Goal: Feedback & Contribution: Submit feedback/report problem

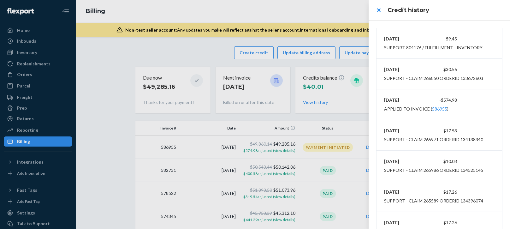
click at [30, 74] on div at bounding box center [255, 114] width 510 height 229
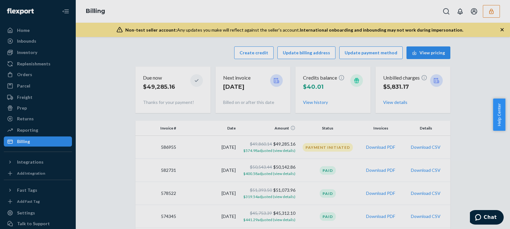
click at [30, 74] on div at bounding box center [255, 114] width 510 height 229
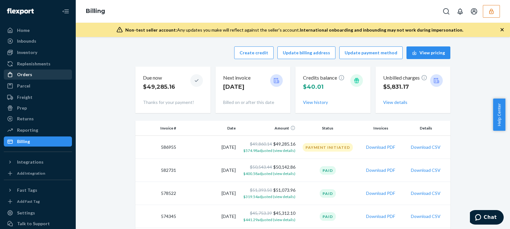
click at [27, 75] on div "Orders" at bounding box center [24, 74] width 15 height 6
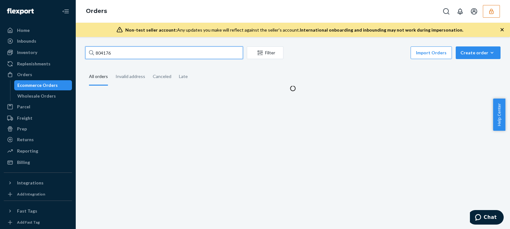
click at [105, 49] on input "804176" at bounding box center [164, 52] width 158 height 13
click at [105, 50] on input "804176" at bounding box center [164, 52] width 158 height 13
paste input "jneumanhealthsupplyamericacom"
click at [131, 51] on input "jneumanhealthsupplyamericacom" at bounding box center [164, 52] width 158 height 13
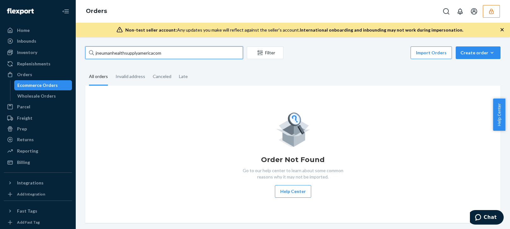
type input "jneumanhealthsupplyamericacom"
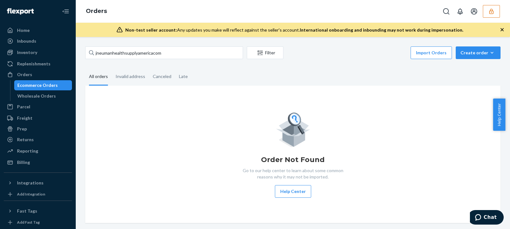
click at [498, 10] on button "button" at bounding box center [491, 11] width 17 height 13
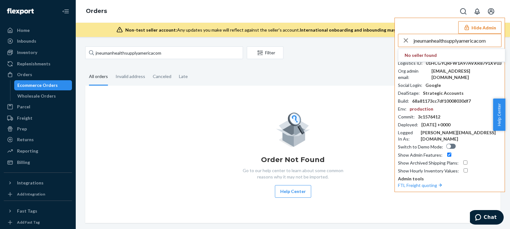
click at [454, 40] on input "jneumanhealthsupplyamericacom" at bounding box center [458, 40] width 88 height 13
click at [455, 41] on input "jneumanhealthsupplyamericacom" at bounding box center [458, 40] width 88 height 13
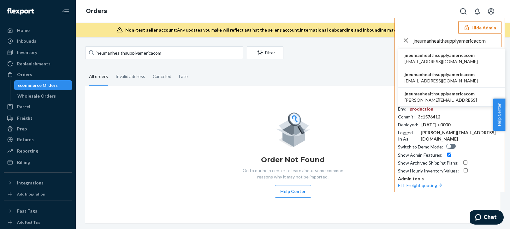
type input "jneumanhealthsupplyamericacom"
click at [446, 57] on span "jneumanhealthsupplyamericacom" at bounding box center [441, 55] width 73 height 6
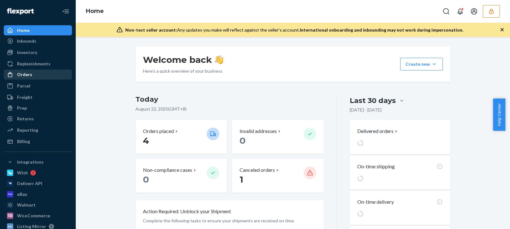
click at [33, 77] on div "Orders" at bounding box center [37, 74] width 67 height 9
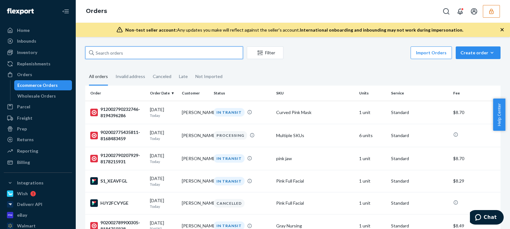
click at [129, 59] on input "text" at bounding box center [164, 52] width 158 height 13
paste input "134832674"
type input "134832674"
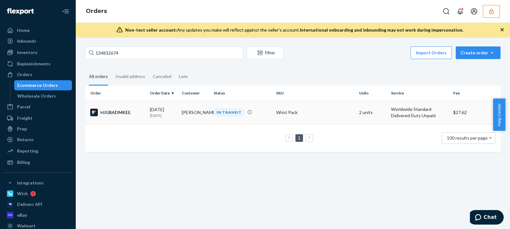
click at [160, 105] on td "08/20/2025 2 days ago" at bounding box center [163, 112] width 32 height 23
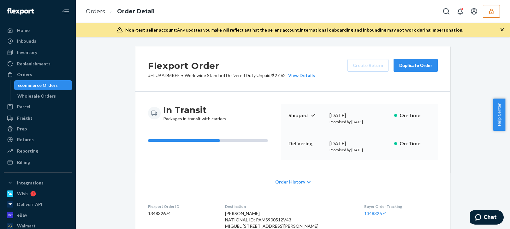
scroll to position [63, 0]
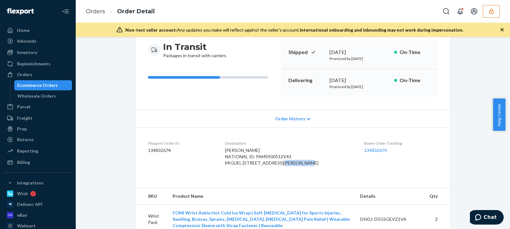
drag, startPoint x: 232, startPoint y: 171, endPoint x: 269, endPoint y: 168, distance: 36.7
click at [259, 165] on span "SALVADOR PALACIOS NATIONAL ID: PAMS900512V43 MIGUEL CARRILLO 107 LEON, GUANAJUA…" at bounding box center [271, 156] width 93 height 18
click at [270, 165] on span "SALVADOR PALACIOS NATIONAL ID: PAMS900512V43 MIGUEL CARRILLO 107 LEON, GUANAJUA…" at bounding box center [271, 156] width 93 height 18
drag, startPoint x: 254, startPoint y: 165, endPoint x: 279, endPoint y: 165, distance: 24.9
click at [279, 165] on dl "Flexport Order ID 134832674 Destination SALVADOR PALACIOS NATIONAL ID: PAMS9005…" at bounding box center [292, 155] width 315 height 54
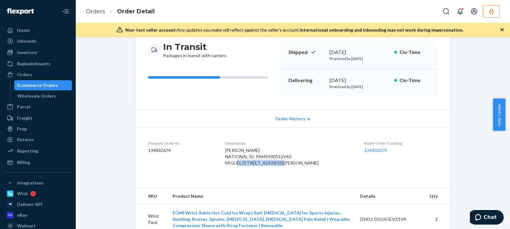
copy span "MIGUEL CARRILLO 107"
click at [294, 181] on dl "Flexport Order ID 134832674 Destination SALVADOR PALACIOS NATIONAL ID: PAMS9005…" at bounding box center [292, 155] width 315 height 54
click at [283, 156] on span "SALVADOR PALACIOS NATIONAL ID: PAMS900512V43 MIGUEL CARRILLO 107 LEON, GUANAJUA…" at bounding box center [271, 156] width 93 height 18
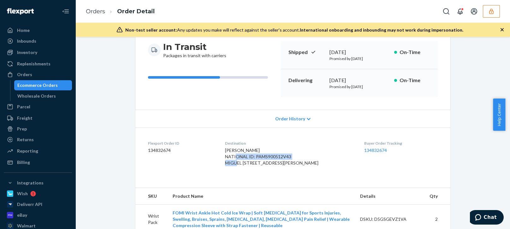
click at [283, 156] on span "SALVADOR PALACIOS NATIONAL ID: PAMS900512V43 MIGUEL CARRILLO 107 LEON, GUANAJUA…" at bounding box center [271, 156] width 93 height 18
click at [286, 166] on div "SALVADOR PALACIOS NATIONAL ID: PAMS900512V43 MIGUEL CARRILLO 107 LEON, GUANAJUA…" at bounding box center [289, 156] width 129 height 19
drag, startPoint x: 276, startPoint y: 161, endPoint x: 227, endPoint y: 166, distance: 48.9
click at [227, 166] on dl "Flexport Order ID 134832674 Destination SALVADOR PALACIOS NATIONAL ID: PAMS9005…" at bounding box center [292, 155] width 315 height 54
copy span "MIGUEL CARRILLO 107"
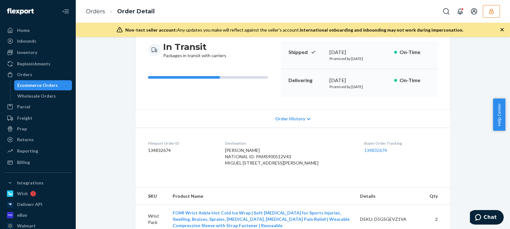
click at [268, 158] on span "SALVADOR PALACIOS NATIONAL ID: PAMS900512V43 MIGUEL CARRILLO 107 LEON, GUANAJUA…" at bounding box center [271, 156] width 93 height 18
drag, startPoint x: 279, startPoint y: 149, endPoint x: 261, endPoint y: 149, distance: 17.7
click at [235, 150] on div "SALVADOR PALACIOS NATIONAL ID: PAMS900512V43 MIGUEL CARRILLO 107 LEON, GUANAJUA…" at bounding box center [289, 156] width 129 height 19
drag, startPoint x: 270, startPoint y: 162, endPoint x: 230, endPoint y: 163, distance: 39.5
click at [230, 163] on dl "Flexport Order ID 134832674 Destination SALVADOR PALACIOS NATIONAL ID: PAMS9005…" at bounding box center [292, 155] width 315 height 54
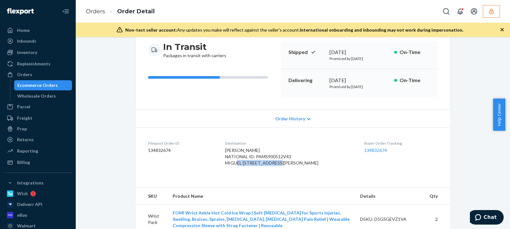
copy span "MIGUEL CARRILLO 10"
click at [288, 158] on span "SALVADOR PALACIOS NATIONAL ID: PAMS900512V43 MIGUEL CARRILLO 107 LEON, GUANAJUA…" at bounding box center [271, 156] width 93 height 18
drag, startPoint x: 284, startPoint y: 164, endPoint x: 229, endPoint y: 165, distance: 55.6
click at [229, 165] on dl "Flexport Order ID 134832674 Destination SALVADOR PALACIOS NATIONAL ID: PAMS9005…" at bounding box center [292, 155] width 315 height 54
copy span "MIGUEL CARRILLO 107"
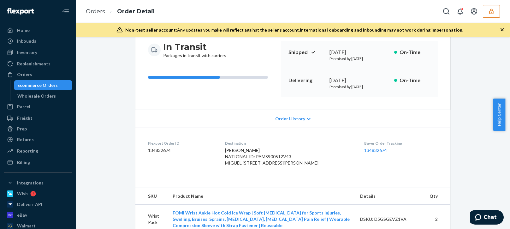
click at [235, 165] on span "SALVADOR PALACIOS NATIONAL ID: PAMS900512V43 MIGUEL CARRILLO 107 LEON, GUANAJUA…" at bounding box center [271, 156] width 93 height 18
copy span "LEON"
click at [256, 165] on span "SALVADOR PALACIOS NATIONAL ID: PAMS900512V43 MIGUEL CARRILLO 107 LEON, GUANAJUA…" at bounding box center [271, 156] width 93 height 18
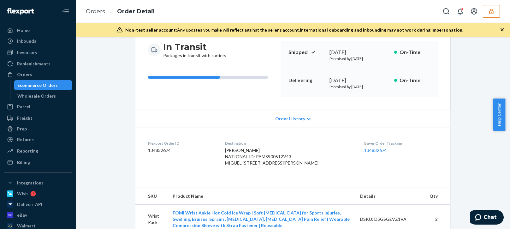
copy span "GUANAJUATO"
click at [281, 165] on span "SALVADOR PALACIOS NATIONAL ID: PAMS900512V43 MIGUEL CARRILLO 107 LEON, GUANAJUA…" at bounding box center [271, 156] width 93 height 18
click at [282, 165] on span "SALVADOR PALACIOS NATIONAL ID: PAMS900512V43 MIGUEL CARRILLO 107 LEON, GUANAJUA…" at bounding box center [271, 156] width 93 height 18
click at [281, 165] on span "SALVADOR PALACIOS NATIONAL ID: PAMS900512V43 MIGUEL CARRILLO 107 LEON, GUANAJUA…" at bounding box center [271, 156] width 93 height 18
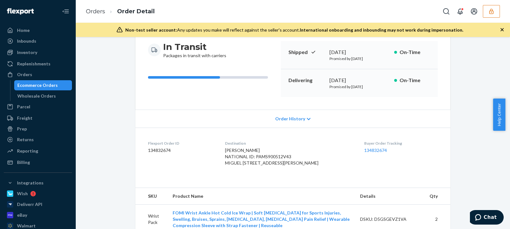
click at [281, 165] on span "SALVADOR PALACIOS NATIONAL ID: PAMS900512V43 MIGUEL CARRILLO 107 LEON, GUANAJUA…" at bounding box center [271, 156] width 93 height 18
copy span "37227"
drag, startPoint x: 235, startPoint y: 151, endPoint x: 275, endPoint y: 150, distance: 39.8
click at [275, 150] on dl "Flexport Order ID 134832674 Destination SALVADOR PALACIOS NATIONAL ID: PAMS9005…" at bounding box center [292, 155] width 315 height 54
copy span "SALVADOR PALACIO"
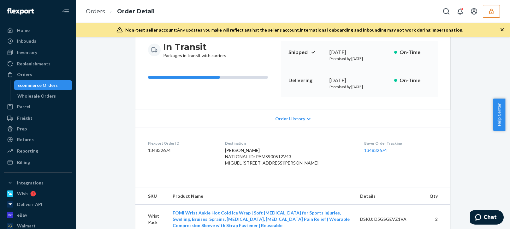
click at [279, 150] on div "SALVADOR PALACIOS NATIONAL ID: PAMS900512V43 MIGUEL CARRILLO 107 LEON, GUANAJUA…" at bounding box center [289, 156] width 129 height 19
drag, startPoint x: 279, startPoint y: 149, endPoint x: 231, endPoint y: 153, distance: 47.5
click at [231, 153] on dl "Flexport Order ID 134832674 Destination SALVADOR PALACIOS NATIONAL ID: PAMS9005…" at bounding box center [292, 155] width 315 height 54
copy span "SALVADOR PALACIOS"
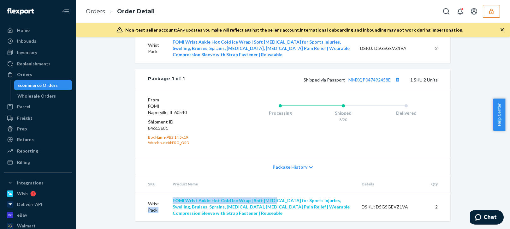
drag, startPoint x: 159, startPoint y: 196, endPoint x: 268, endPoint y: 202, distance: 108.4
click at [268, 202] on tr "Wrist Pack FOMI Wrist Ankle Hot Cold Ice Wrap | Soft Gel Pack for Sports Injuri…" at bounding box center [292, 206] width 315 height 29
click at [106, 163] on div "Flexport Order # HJUBADMKEE • Worldwide Standard Delivered Duty Unpaid / $27.62…" at bounding box center [292, 21] width 425 height 416
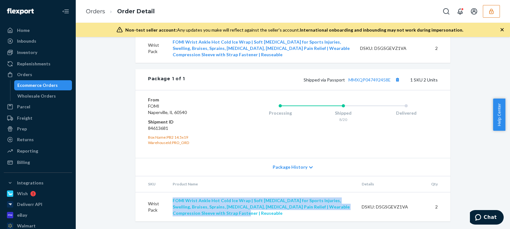
drag, startPoint x: 169, startPoint y: 197, endPoint x: 198, endPoint y: 201, distance: 29.6
click at [223, 212] on td "FOMI Wrist Ankle Hot Cold Ice Wrap | Soft Gel Pack for Sports Injuries, Swellin…" at bounding box center [262, 206] width 189 height 29
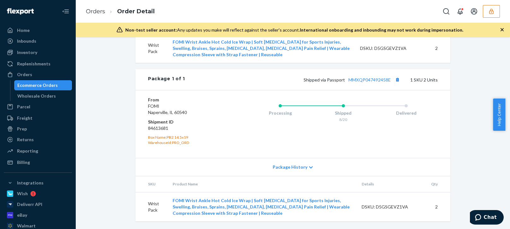
click at [367, 83] on div "Shipped via Passport MMXQP047492458E 1 SKU 2 Units" at bounding box center [311, 79] width 253 height 8
click at [373, 80] on link "MMXQP047492458E" at bounding box center [369, 79] width 42 height 5
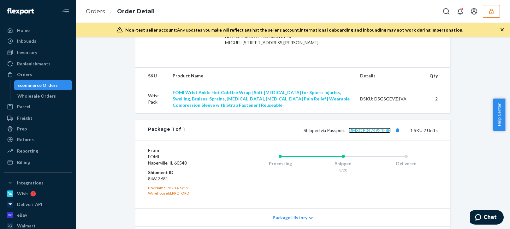
scroll to position [120, 0]
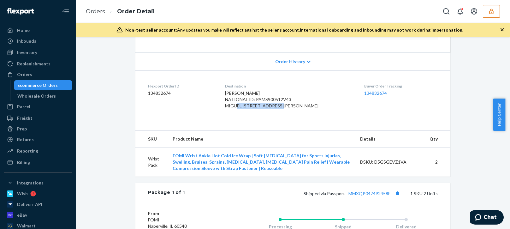
drag, startPoint x: 286, startPoint y: 104, endPoint x: 233, endPoint y: 106, distance: 53.4
click at [233, 106] on div "SALVADOR PALACIOS NATIONAL ID: PAMS900512V43 MIGUEL CARRILLO 107 LEON, GUANAJUA…" at bounding box center [289, 99] width 129 height 19
copy span "MIGUEL CARRILLO 107"
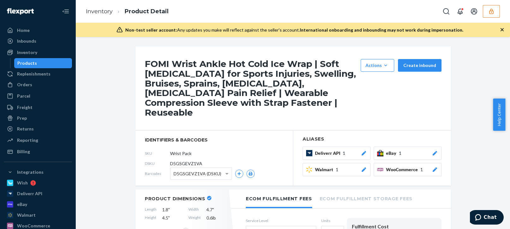
click at [502, 28] on icon "button" at bounding box center [502, 30] width 6 height 6
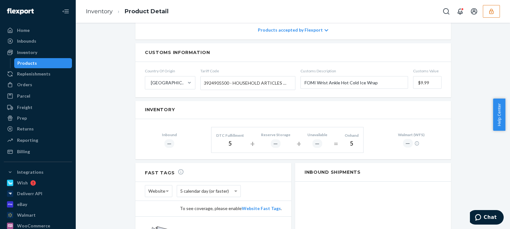
scroll to position [306, 0]
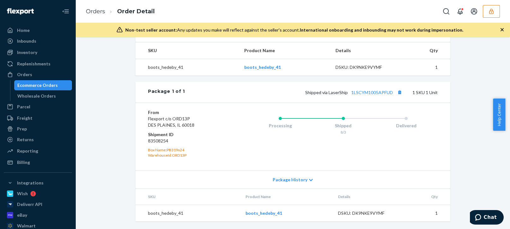
scroll to position [257, 0]
click at [370, 95] on div "Shipped via LaserShip 1LSCYM1005APFUD 1 SKU 1 Unit" at bounding box center [311, 92] width 253 height 8
click at [373, 92] on link "1LSCYM1005APFUD" at bounding box center [372, 92] width 42 height 5
click at [153, 140] on dd "83508254" at bounding box center [185, 141] width 75 height 6
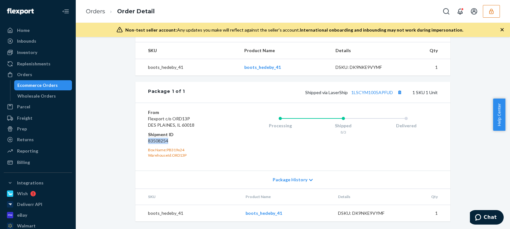
copy dd "83508254"
click at [159, 139] on dd "83508254" at bounding box center [185, 141] width 75 height 6
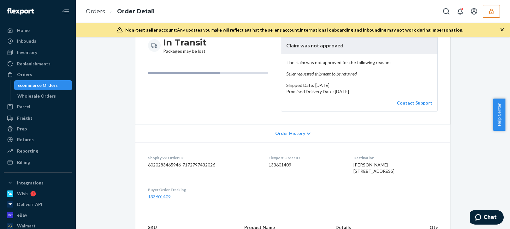
scroll to position [4, 0]
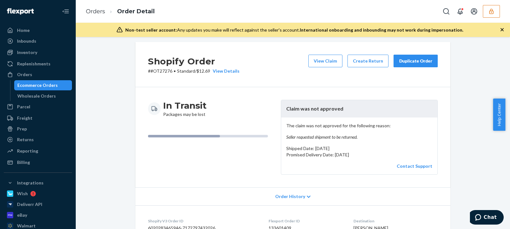
click at [159, 73] on p "# #OT27276 • Standard / $12.69 View Details" at bounding box center [194, 71] width 92 height 6
click at [159, 72] on p "# #OT27276 • Standard / $12.69 View Details" at bounding box center [194, 71] width 92 height 6
copy p "OT27276"
click at [330, 57] on button "View Claim" at bounding box center [325, 61] width 34 height 13
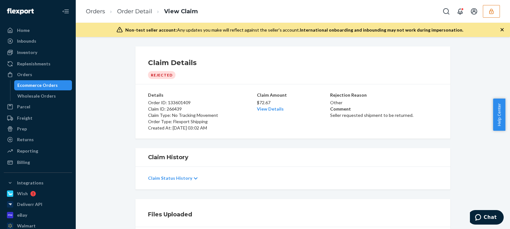
click at [272, 134] on div "Details Order ID: 133601409 Claim ID: 266439 Claim Type: No Tracking Movement O…" at bounding box center [293, 111] width 290 height 49
click at [338, 115] on p "Seller requested shipment to be returned." at bounding box center [384, 115] width 108 height 6
click at [353, 142] on div "Claim Details Rejected Details Order ID: 133601409 Claim ID: 266439 Claim Type:…" at bounding box center [293, 133] width 434 height 192
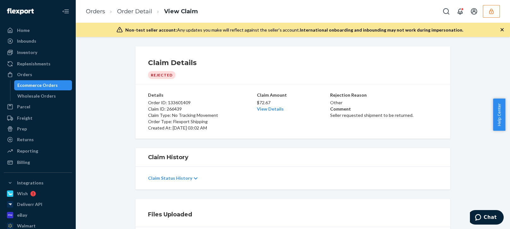
click at [138, 7] on li "Order Detail" at bounding box center [128, 11] width 47 height 9
click at [128, 7] on li "Order Detail" at bounding box center [128, 11] width 47 height 9
click at [129, 11] on link "Order Detail" at bounding box center [134, 11] width 35 height 7
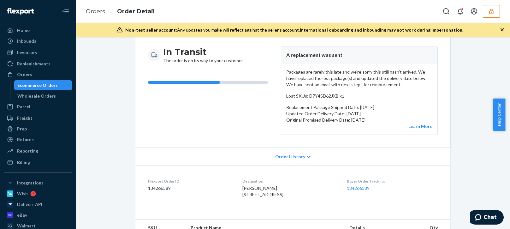
scroll to position [153, 0]
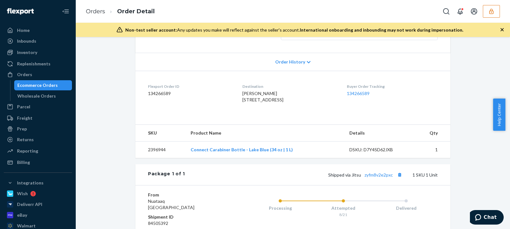
click at [493, 11] on icon "button" at bounding box center [491, 11] width 4 height 5
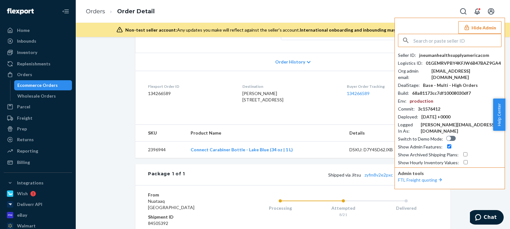
click at [430, 39] on input "text" at bounding box center [458, 40] width 88 height 13
paste input "[PERSON_NAME][EMAIL_ADDRESS][DOMAIN_NAME]"
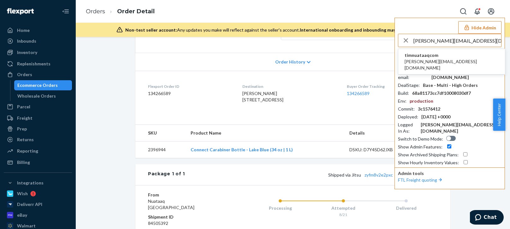
click at [446, 39] on input "bobby@nuataaq.com" at bounding box center [458, 40] width 88 height 13
type input "bobby@nuataaq.com"
click at [428, 58] on span "timnuataaqcom" at bounding box center [452, 55] width 94 height 6
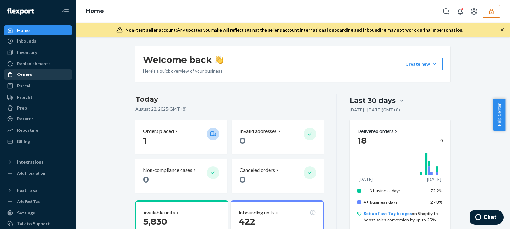
click at [36, 76] on div "Orders" at bounding box center [37, 74] width 67 height 9
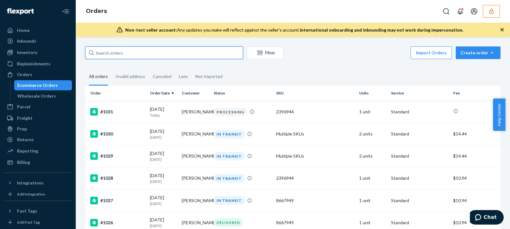
click at [128, 53] on input "text" at bounding box center [164, 52] width 158 height 13
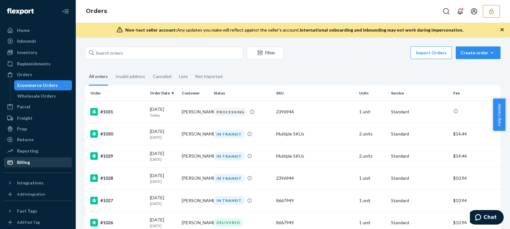
click at [39, 160] on div "Billing" at bounding box center [37, 162] width 67 height 9
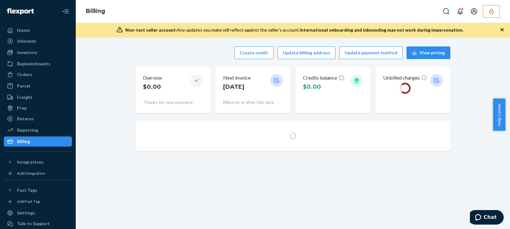
click at [193, 55] on div "Create credit Update billing address Update payment method View pricing" at bounding box center [292, 52] width 315 height 13
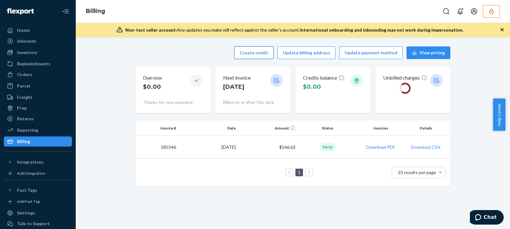
click at [261, 50] on button "Create credit" at bounding box center [253, 52] width 39 height 13
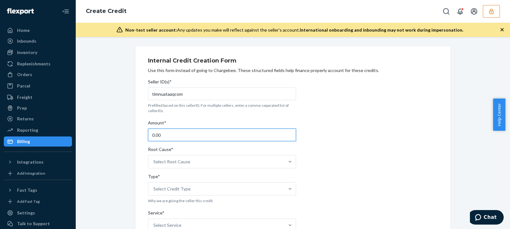
click at [173, 130] on input "0.00" at bounding box center [222, 134] width 148 height 13
type input "20.00"
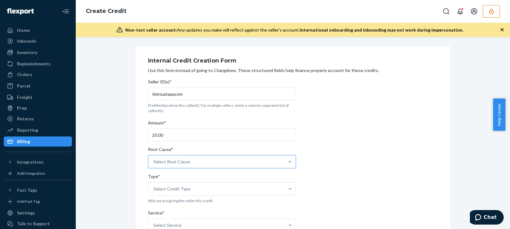
click at [179, 165] on div "Select Root Cause" at bounding box center [216, 161] width 136 height 13
click at [154, 165] on input "Root Cause* Select Root Cause" at bounding box center [153, 161] width 1 height 6
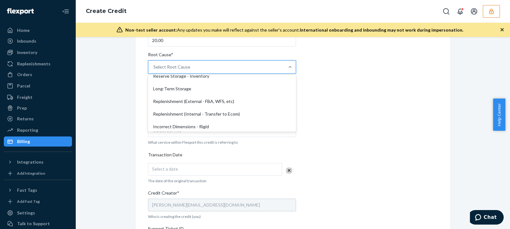
scroll to position [158, 0]
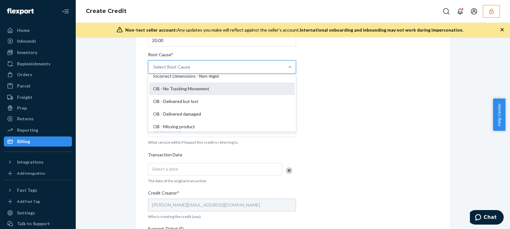
click at [189, 88] on div "OB - No Tracking Movement" at bounding box center [222, 88] width 146 height 13
click at [154, 70] on input "Root Cause* option OB - No Tracking Movement focused, 14 of 29. 29 results avai…" at bounding box center [153, 67] width 1 height 6
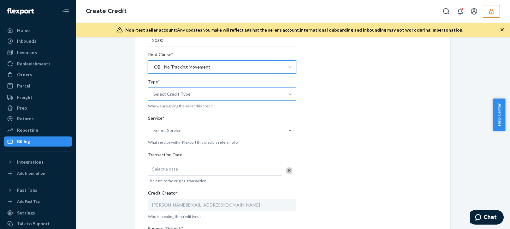
click at [197, 98] on div "Select Credit Type" at bounding box center [216, 94] width 136 height 13
click at [154, 97] on input "Type* Select Credit Type" at bounding box center [153, 94] width 1 height 6
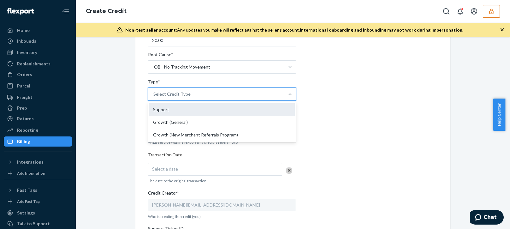
click at [166, 107] on div "Support" at bounding box center [222, 109] width 146 height 13
click at [154, 97] on input "Type* option Support focused, 1 of 3. 3 results available. Use Up and Down to c…" at bounding box center [153, 94] width 1 height 6
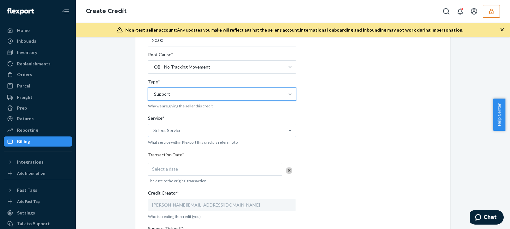
click at [173, 130] on div "Select Service" at bounding box center [167, 130] width 28 height 6
click at [154, 130] on input "Service* Select Service" at bounding box center [153, 130] width 1 height 6
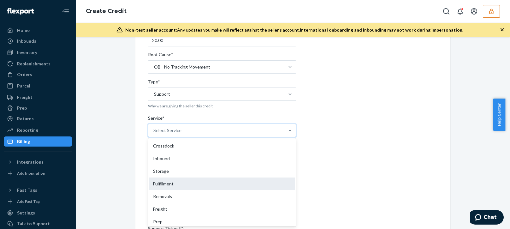
click at [152, 183] on div "Fulfillment" at bounding box center [222, 183] width 146 height 13
click at [153, 134] on input "Service* option Fulfillment focused, 4 of 10. 10 results available. Use Up and …" at bounding box center [153, 130] width 1 height 6
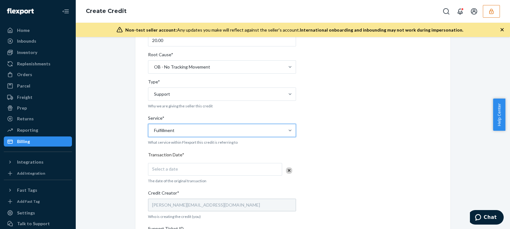
drag, startPoint x: 127, startPoint y: 203, endPoint x: 135, endPoint y: 191, distance: 14.5
click at [127, 202] on div "Internal Credit Creation Form Use this form instead of going to Chargebee. Thes…" at bounding box center [292, 153] width 425 height 403
click at [169, 171] on div "Select a date" at bounding box center [215, 169] width 134 height 13
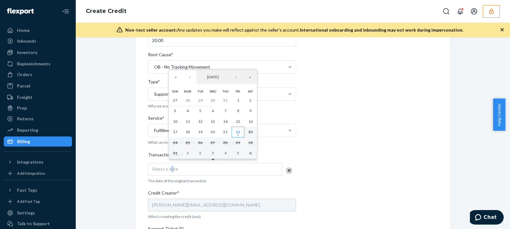
click at [240, 129] on abbr "22" at bounding box center [238, 131] width 4 height 5
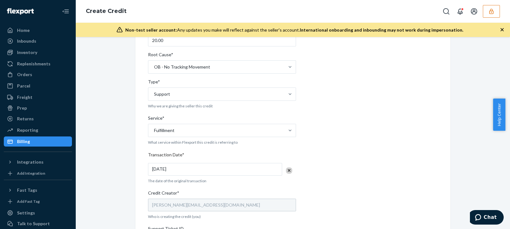
scroll to position [221, 0]
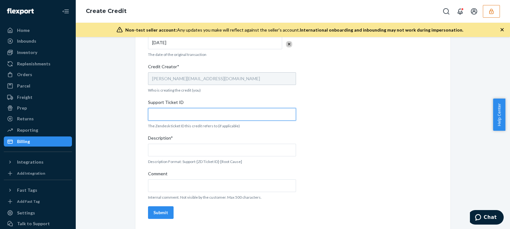
click at [185, 116] on input "Support Ticket ID" at bounding box center [222, 114] width 148 height 13
paste input "804230"
type input "804230"
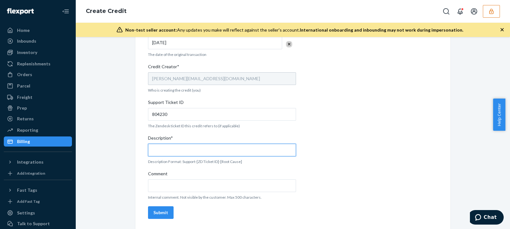
click at [183, 149] on input "Description*" at bounding box center [222, 150] width 148 height 13
paste input "804230"
type input "Support 804230 / OB - No tracking movement"
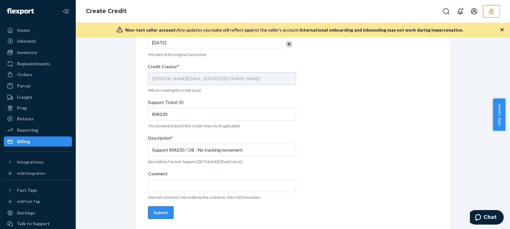
click at [164, 214] on div "Submit" at bounding box center [160, 212] width 15 height 6
click at [22, 74] on div "Orders" at bounding box center [24, 74] width 15 height 6
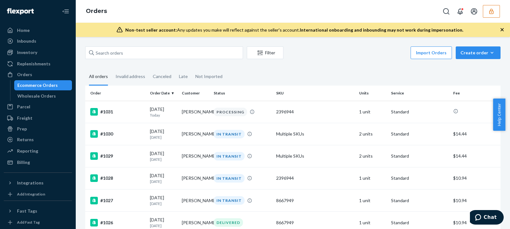
click at [45, 83] on div "Ecommerce Orders" at bounding box center [37, 85] width 40 height 6
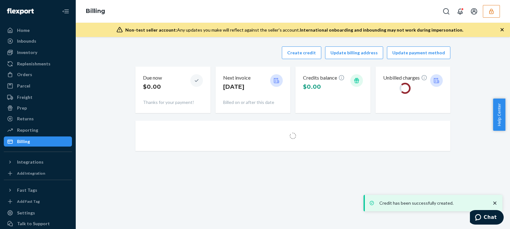
click at [123, 56] on div "Create credit Update billing address Update payment method Due now $0.00 Thanks…" at bounding box center [292, 99] width 425 height 112
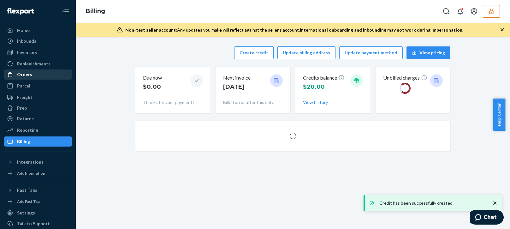
click at [17, 74] on div "Orders" at bounding box center [24, 74] width 15 height 6
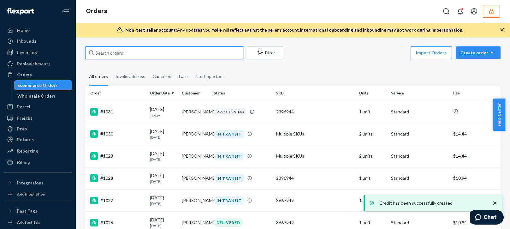
click at [126, 50] on input "text" at bounding box center [164, 52] width 158 height 13
paste input "134266589"
type input "134266589"
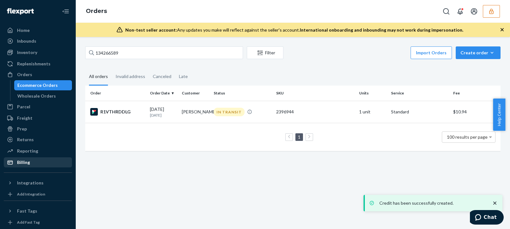
click at [28, 165] on div "Billing" at bounding box center [23, 162] width 13 height 6
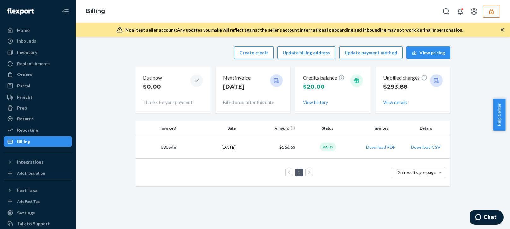
click at [487, 12] on button "button" at bounding box center [491, 11] width 17 height 13
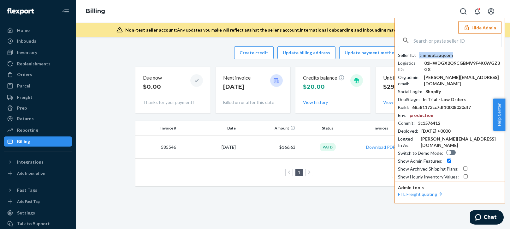
copy div "timnuataaqcom"
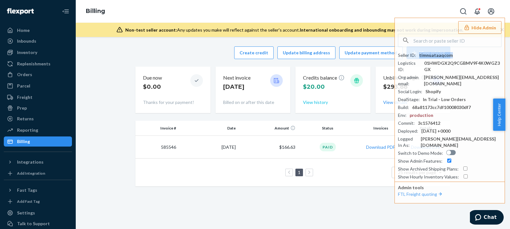
click at [309, 104] on button "View history" at bounding box center [315, 102] width 25 height 6
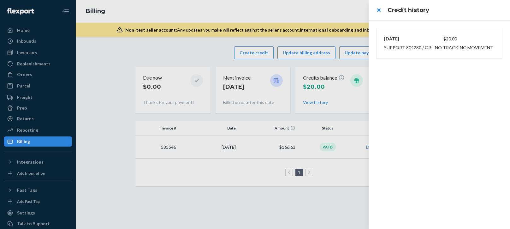
click at [287, 11] on div at bounding box center [255, 114] width 510 height 229
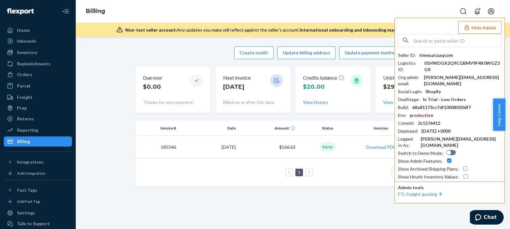
click at [443, 44] on input "text" at bounding box center [458, 40] width 88 height 13
paste input "mikesundaycitizenco"
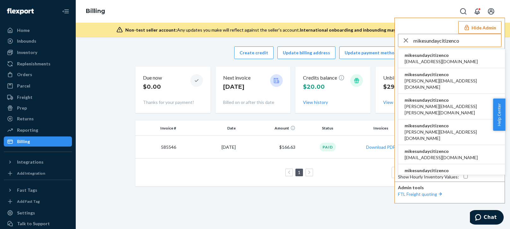
click at [463, 42] on input "mikesundaycitizenco" at bounding box center [458, 40] width 88 height 13
type input "mikesundaycitizenco"
click at [425, 61] on span "accounts@ironhorsecredit.com" at bounding box center [441, 61] width 73 height 6
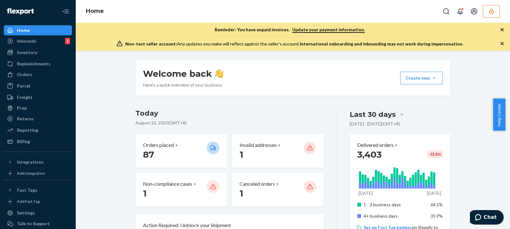
click at [27, 76] on div "Orders" at bounding box center [24, 74] width 15 height 6
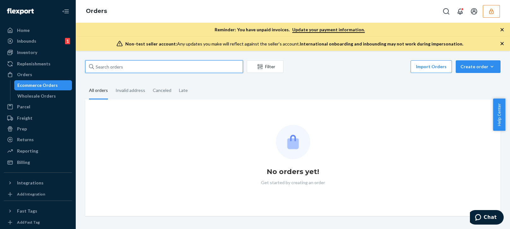
click at [134, 70] on input "text" at bounding box center [164, 66] width 158 height 13
paste input "SUND274057"
type input "SUND274057"
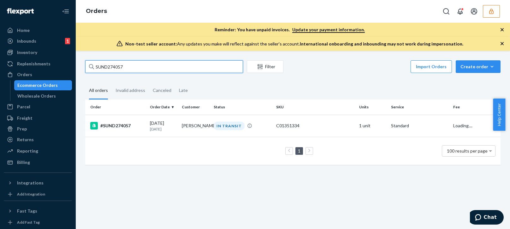
click at [148, 69] on input "SUND274057" at bounding box center [164, 66] width 158 height 13
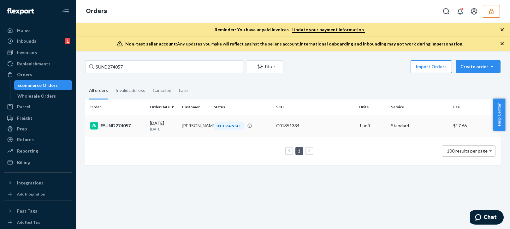
click at [158, 125] on div "08/17/2025 5 days ago" at bounding box center [163, 126] width 27 height 12
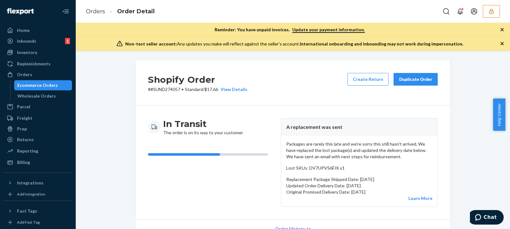
click at [25, 159] on div "Billing" at bounding box center [23, 162] width 13 height 6
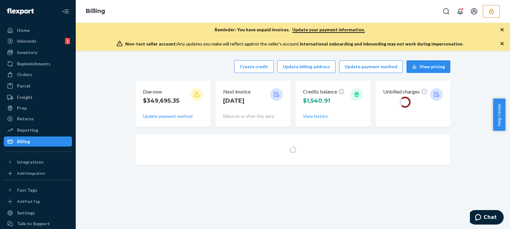
click at [179, 62] on div "Create credit Update billing address Update payment method View pricing" at bounding box center [292, 66] width 315 height 13
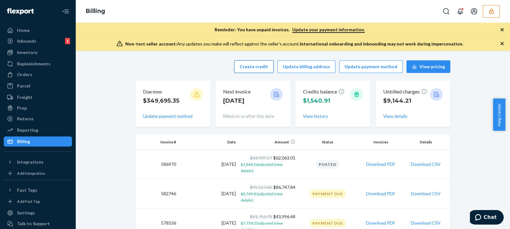
click at [256, 65] on button "Create credit" at bounding box center [253, 66] width 39 height 13
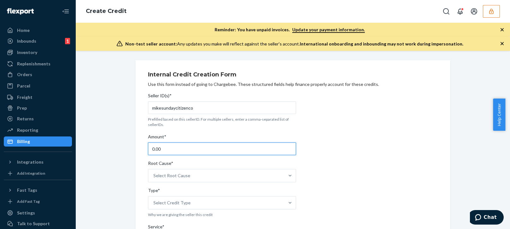
click at [164, 150] on input "0.00" at bounding box center [222, 148] width 148 height 13
type input "64.00"
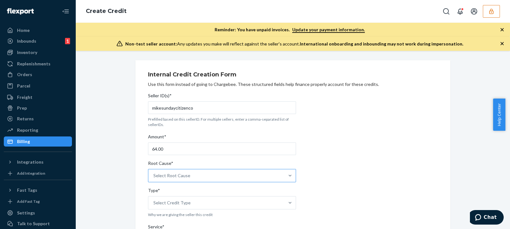
click at [199, 176] on div "Select Root Cause" at bounding box center [216, 175] width 136 height 13
click at [154, 176] on input "Root Cause* Select Root Cause" at bounding box center [153, 175] width 1 height 6
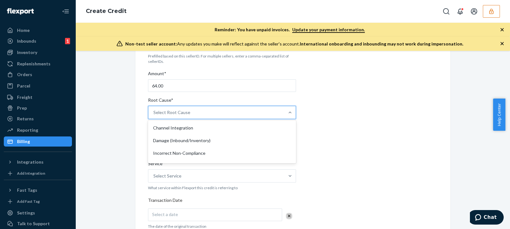
drag, startPoint x: 387, startPoint y: 127, endPoint x: 370, endPoint y: 129, distance: 17.2
click at [386, 127] on div "Internal Credit Creation Form Use this form instead of going to Chargebee. Thes…" at bounding box center [293, 199] width 290 height 388
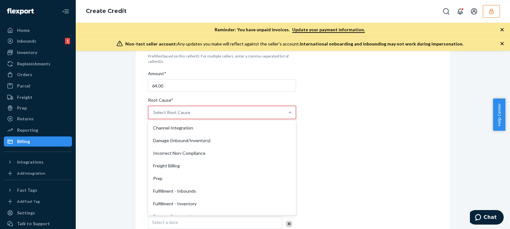
click at [200, 109] on div "Select Root Cause" at bounding box center [216, 112] width 136 height 13
click at [154, 109] on input "Root Cause* option Channel Integration focused, 1 of 29. 29 results available. …" at bounding box center [153, 112] width 1 height 6
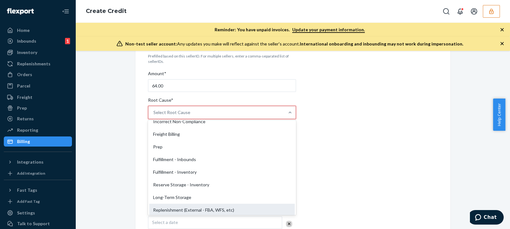
scroll to position [95, 0]
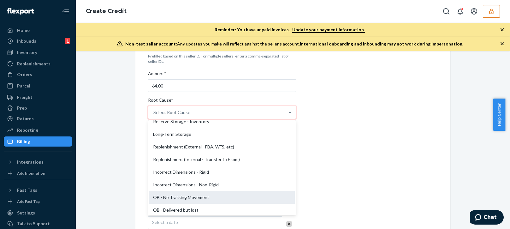
click at [163, 196] on div "OB - No Tracking Movement" at bounding box center [222, 197] width 146 height 13
click at [154, 116] on input "Root Cause* option OB - No Tracking Movement focused, 14 of 29. 29 results avai…" at bounding box center [153, 112] width 1 height 6
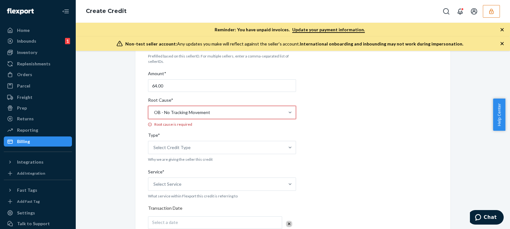
click at [137, 182] on div "Internal Credit Creation Form Use this form instead of going to Chargebee. Thes…" at bounding box center [292, 202] width 315 height 411
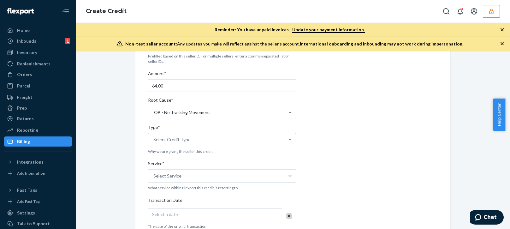
click at [193, 140] on div "Select Credit Type" at bounding box center [216, 139] width 136 height 13
click at [154, 140] on input "Type* Select Credit Type" at bounding box center [153, 139] width 1 height 6
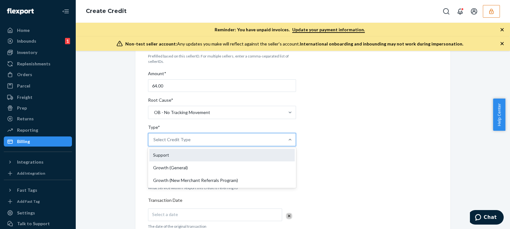
click at [168, 153] on div "Support" at bounding box center [222, 155] width 146 height 13
click at [154, 143] on input "Type* option Support focused, 1 of 3. 3 results available. Use Up and Down to c…" at bounding box center [153, 139] width 1 height 6
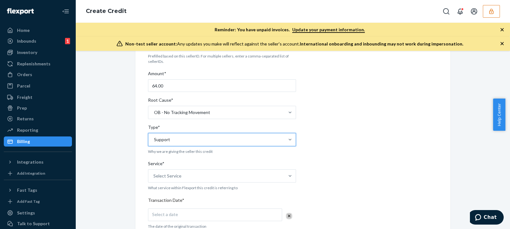
click at [116, 178] on div "Internal Credit Creation Form Use this form instead of going to Chargebee. Thes…" at bounding box center [292, 198] width 425 height 403
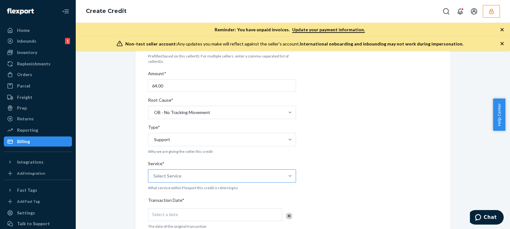
click at [176, 175] on div "Select Service" at bounding box center [167, 176] width 28 height 6
click at [154, 175] on input "Service* Select Service" at bounding box center [153, 176] width 1 height 6
click at [368, 123] on div "Internal Credit Creation Form Use this form instead of going to Chargebee. Thes…" at bounding box center [293, 199] width 290 height 388
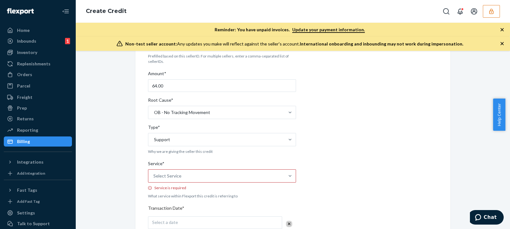
scroll to position [126, 0]
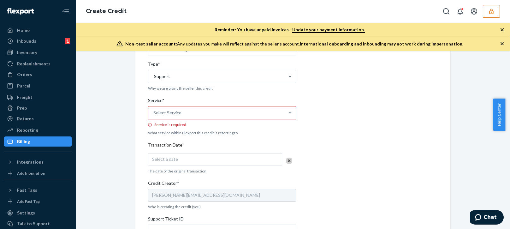
click at [174, 148] on div "Seller ID(s)* mikesundaycitizenco Prefilled based on this sellerID. For multipl…" at bounding box center [222, 151] width 148 height 374
click at [222, 108] on div "Select Service" at bounding box center [216, 112] width 136 height 13
click at [154, 110] on input "Service* Select Service Service is required" at bounding box center [153, 113] width 1 height 6
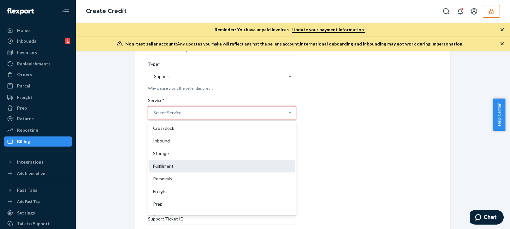
click at [178, 164] on div "Fulfillment" at bounding box center [222, 166] width 146 height 13
click at [154, 116] on input "Service* option Fulfillment focused, 4 of 10. 10 results available. Use Up and …" at bounding box center [153, 113] width 1 height 6
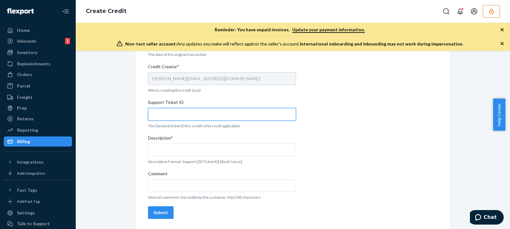
click at [175, 115] on input "Support Ticket ID" at bounding box center [222, 114] width 148 height 13
paste input "804267"
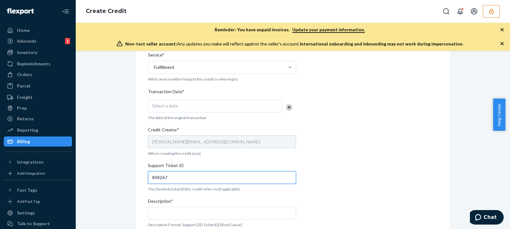
type input "804267"
click at [203, 102] on div "Select a date" at bounding box center [215, 106] width 134 height 13
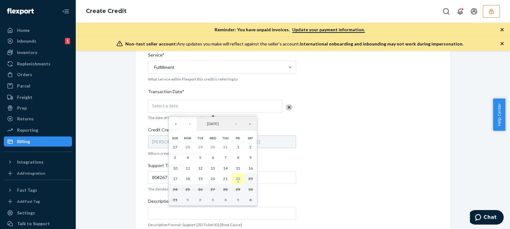
click at [236, 180] on abbr "22" at bounding box center [238, 178] width 4 height 5
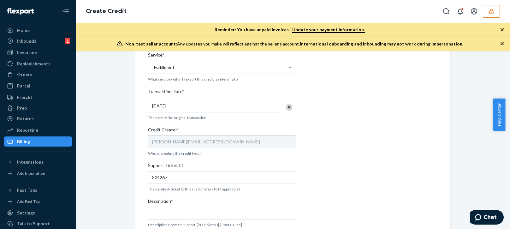
scroll to position [235, 0]
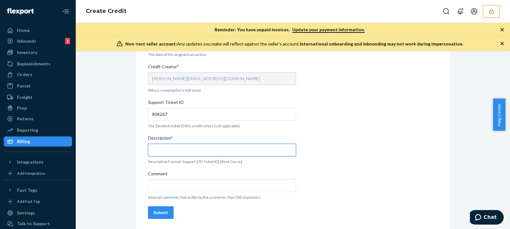
click at [170, 145] on input "Description*" at bounding box center [222, 150] width 148 height 13
paste input "804267"
type input "Support 804267 / OB - No tracking movement"
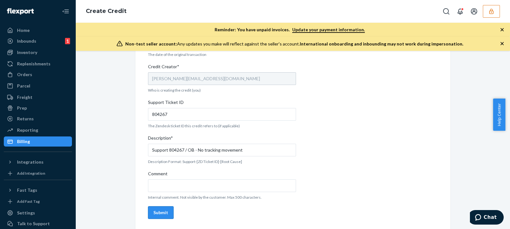
click at [167, 207] on button "Submit" at bounding box center [161, 212] width 26 height 13
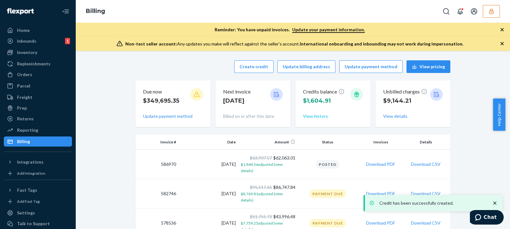
click at [315, 113] on button "View history" at bounding box center [315, 116] width 25 height 6
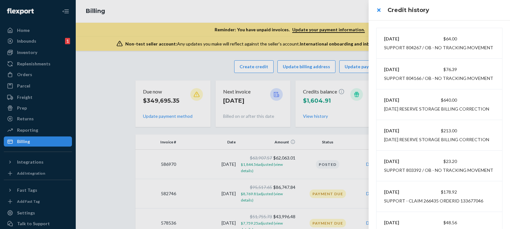
click at [286, 9] on div at bounding box center [255, 114] width 510 height 229
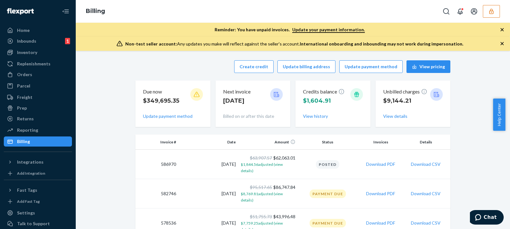
click at [488, 10] on button "button" at bounding box center [491, 11] width 17 height 13
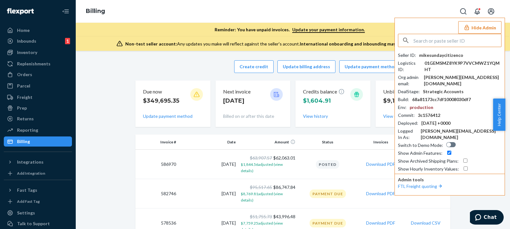
click at [451, 39] on input "text" at bounding box center [458, 40] width 88 height 13
click at [449, 42] on input "paulouisico" at bounding box center [458, 40] width 88 height 13
click at [444, 42] on input "paulouisico" at bounding box center [458, 40] width 88 height 13
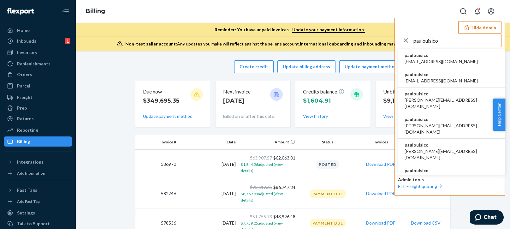
type input "paulouisico"
click at [424, 57] on span "paulouisico" at bounding box center [441, 55] width 73 height 6
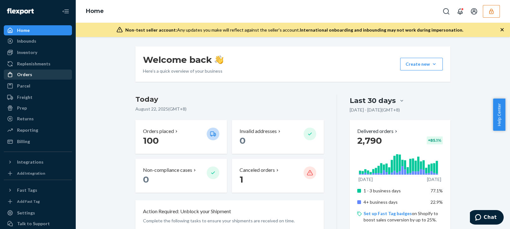
click at [20, 76] on div "Orders" at bounding box center [24, 74] width 15 height 6
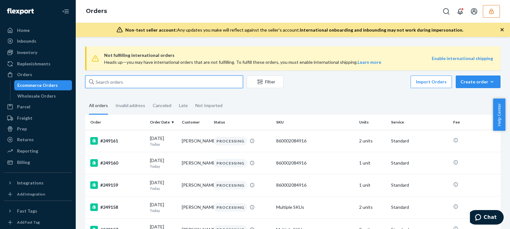
click at [134, 77] on input "text" at bounding box center [164, 81] width 158 height 13
paste input "247602"
type input "247602"
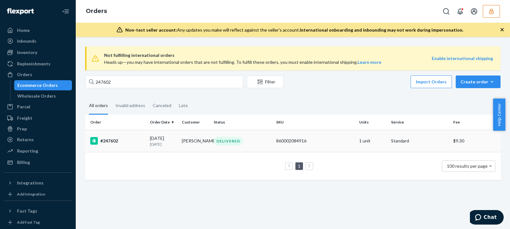
click at [158, 142] on p "[DATE]" at bounding box center [163, 143] width 27 height 5
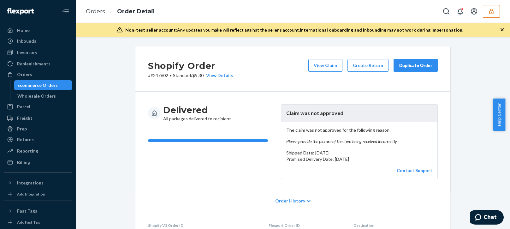
click at [324, 141] on em "Please provide the picture of the item being received incorrectly." at bounding box center [359, 141] width 146 height 6
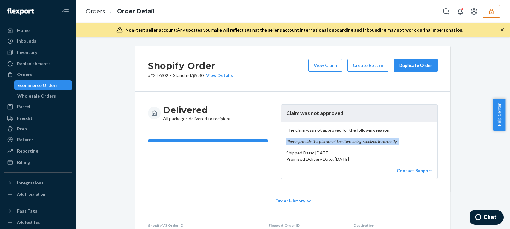
click at [324, 141] on em "Please provide the picture of the item being received incorrectly." at bounding box center [359, 141] width 146 height 6
click at [359, 132] on p "The claim was not approved for the following reason: Please provide the picture…" at bounding box center [359, 136] width 146 height 18
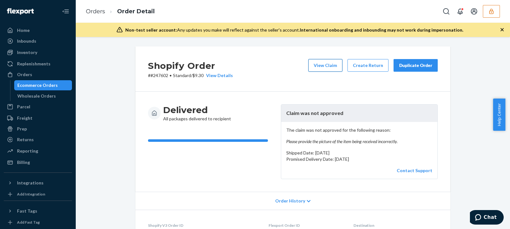
click at [325, 62] on button "View Claim" at bounding box center [325, 65] width 34 height 13
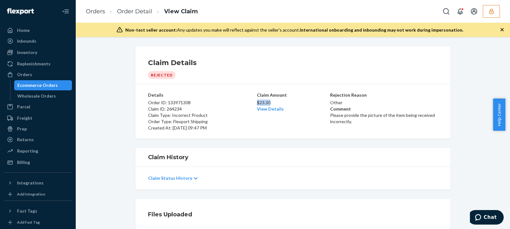
copy p "$23.30"
drag, startPoint x: 272, startPoint y: 102, endPoint x: 255, endPoint y: 104, distance: 17.7
click at [257, 104] on p "$23.30" at bounding box center [293, 102] width 72 height 6
click at [27, 167] on link "Billing" at bounding box center [38, 162] width 68 height 10
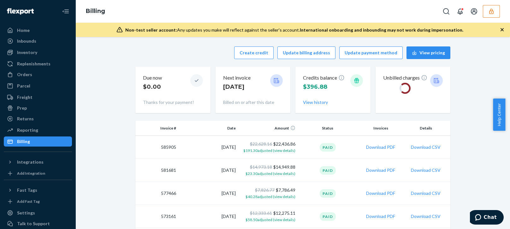
click at [143, 49] on div "Create credit Update billing address Update payment method View pricing" at bounding box center [292, 52] width 315 height 13
click at [255, 50] on button "Create credit" at bounding box center [253, 52] width 39 height 13
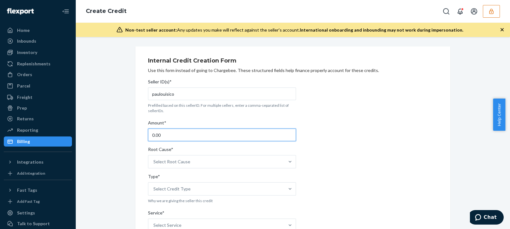
click at [179, 135] on input "0.00" at bounding box center [222, 134] width 148 height 13
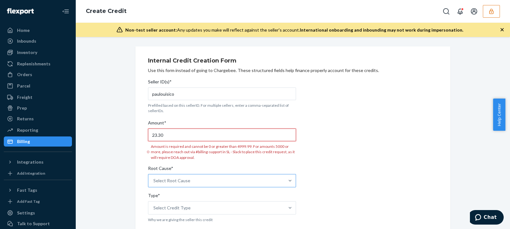
type input "23.30"
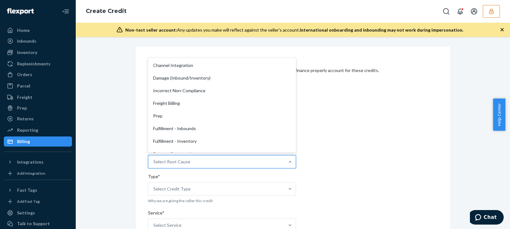
scroll to position [95, 0]
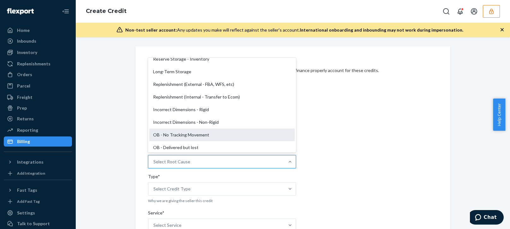
drag, startPoint x: 171, startPoint y: 139, endPoint x: 175, endPoint y: 137, distance: 4.4
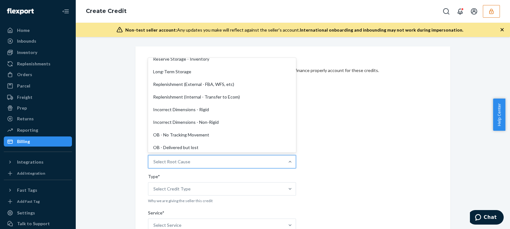
click at [172, 138] on div "OB - No Tracking Movement" at bounding box center [222, 134] width 146 height 13
click at [154, 158] on input "Root Cause* option OB - No Tracking Movement focused, 14 of 29. 29 results avai…" at bounding box center [153, 161] width 1 height 6
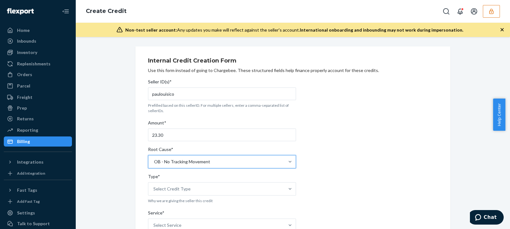
click at [172, 167] on div "OB - No Tracking Movement" at bounding box center [216, 161] width 136 height 13
click at [154, 165] on input "Root Cause* OB - No Tracking Movement" at bounding box center [153, 161] width 1 height 6
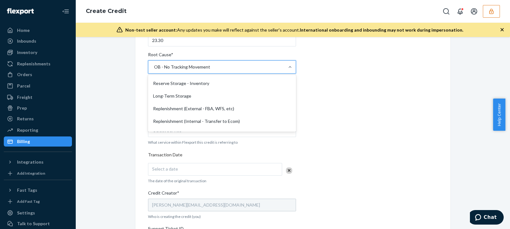
scroll to position [214, 0]
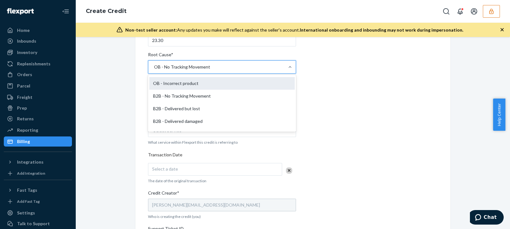
click at [185, 85] on div "OB - Incorrect product" at bounding box center [222, 83] width 146 height 13
click at [154, 70] on input "Root Cause* option OB - No Tracking Movement, selected. option OB - Incorrect p…" at bounding box center [153, 67] width 1 height 6
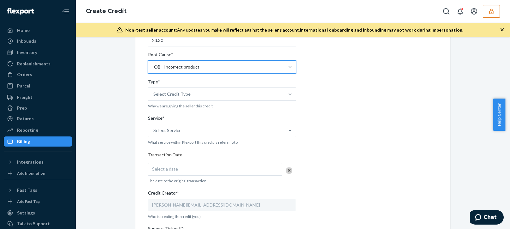
drag, startPoint x: 137, startPoint y: 124, endPoint x: 167, endPoint y: 97, distance: 40.9
click at [137, 124] on div "Internal Credit Creation Form Use this form instead of going to Chargebee. Thes…" at bounding box center [292, 153] width 315 height 403
click at [193, 84] on div "Type*" at bounding box center [222, 83] width 148 height 9
click at [154, 91] on input "Type* Select Credit Type" at bounding box center [153, 94] width 1 height 6
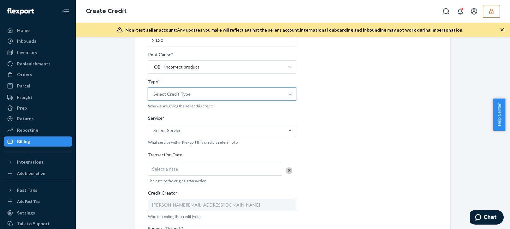
click at [190, 95] on div "Select Credit Type" at bounding box center [216, 94] width 136 height 13
click at [154, 95] on input "Type* 0 results available. Select is focused ,type to refine list, press Down t…" at bounding box center [153, 94] width 1 height 6
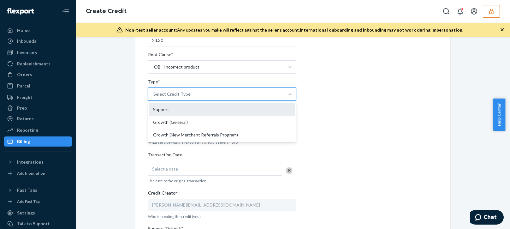
click at [175, 111] on div "Support" at bounding box center [222, 109] width 146 height 13
click at [154, 97] on input "Type* option Support focused, 1 of 3. 3 results available. Use Up and Down to c…" at bounding box center [153, 94] width 1 height 6
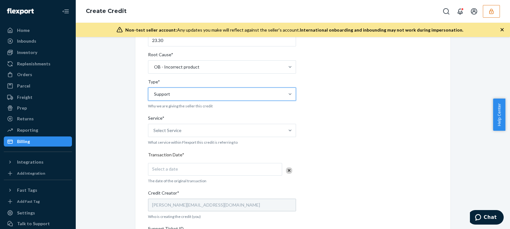
click at [173, 122] on div "Service*" at bounding box center [222, 119] width 148 height 9
click at [154, 127] on input "Service* Select Service" at bounding box center [153, 130] width 1 height 6
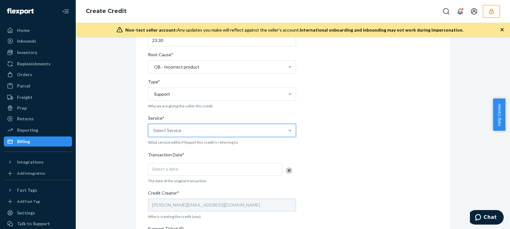
click at [175, 128] on div "Select Service" at bounding box center [167, 130] width 28 height 6
click at [154, 128] on input "Service* 0 results available. Select is focused ,type to refine list, press Dow…" at bounding box center [153, 130] width 1 height 6
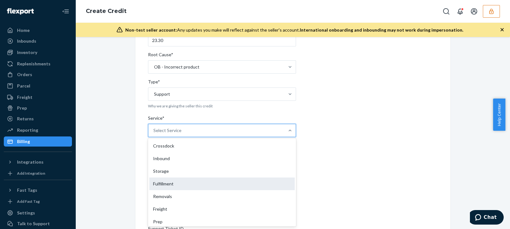
click at [168, 182] on div "Fulfillment" at bounding box center [222, 183] width 146 height 13
click at [154, 134] on input "Service* option Fulfillment focused, 4 of 10. 10 results available. Use Up and …" at bounding box center [153, 130] width 1 height 6
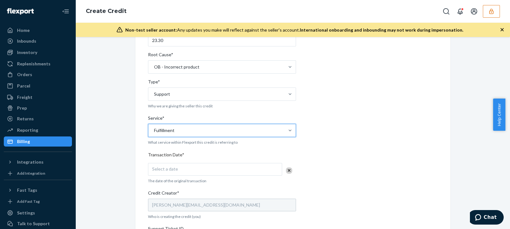
click at [96, 202] on div "Internal Credit Creation Form Use this form instead of going to Chargebee. Thes…" at bounding box center [292, 153] width 425 height 403
click at [200, 169] on div "Select a date" at bounding box center [215, 169] width 134 height 13
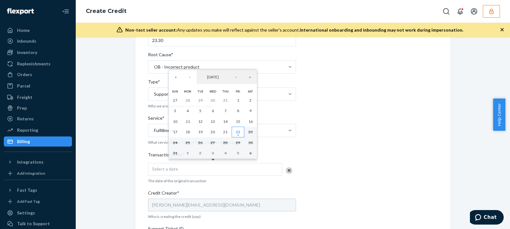
click at [241, 131] on button "22" at bounding box center [238, 132] width 13 height 11
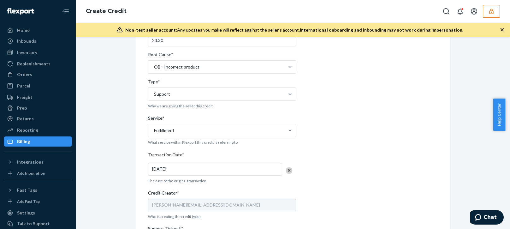
scroll to position [189, 0]
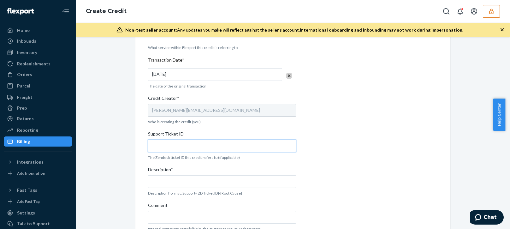
click at [170, 147] on input "Support Ticket ID" at bounding box center [222, 146] width 148 height 13
paste input "804280"
type input "804280"
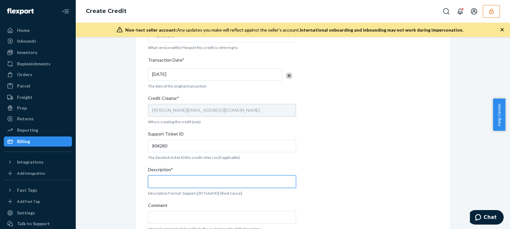
click at [165, 178] on input "Description*" at bounding box center [222, 181] width 148 height 13
paste input "804280"
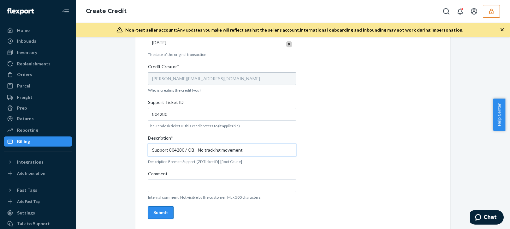
type input "Support 804280 / OB - No tracking movement"
click at [164, 213] on div "Submit" at bounding box center [160, 212] width 15 height 6
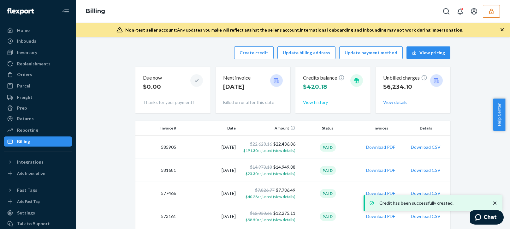
click at [325, 105] on button "View history" at bounding box center [315, 102] width 25 height 6
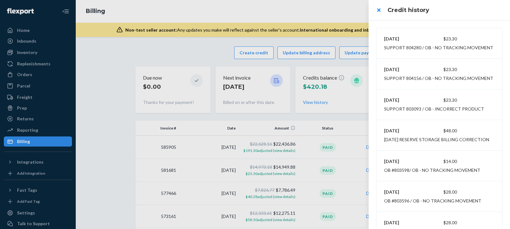
click at [284, 6] on div at bounding box center [255, 114] width 510 height 229
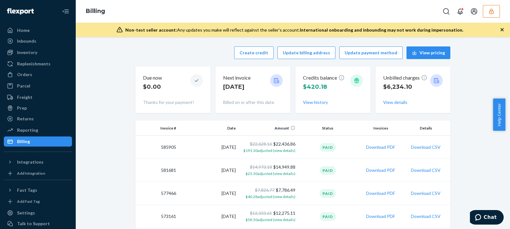
click at [492, 11] on icon "button" at bounding box center [491, 11] width 6 height 6
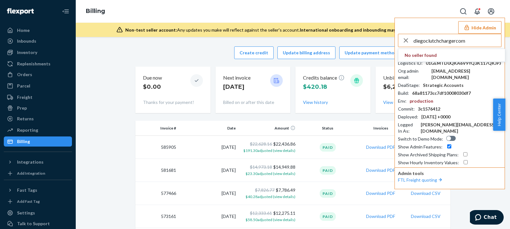
click at [482, 42] on input "diegoclutchchargercom" at bounding box center [458, 40] width 88 height 13
click at [482, 43] on input "diegoclutchchargercom" at bounding box center [458, 40] width 88 height 13
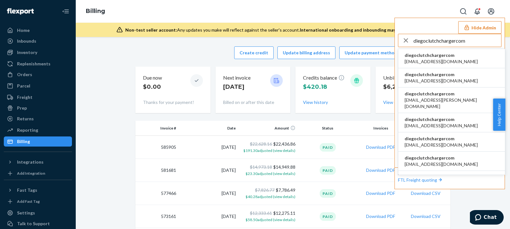
type input "diegoclutchchargercom"
click at [430, 55] on span "diegoclutchchargercom" at bounding box center [441, 55] width 73 height 6
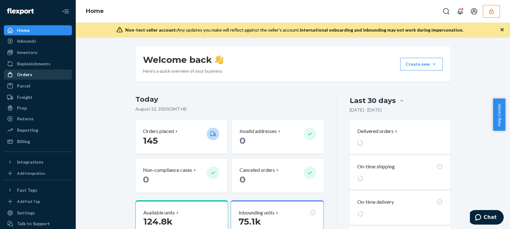
click at [29, 79] on link "Orders" at bounding box center [38, 74] width 68 height 10
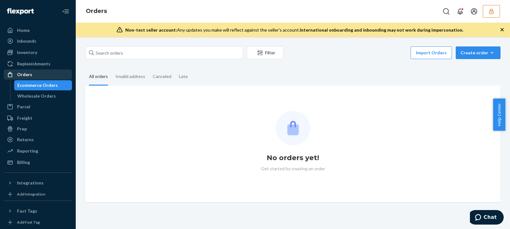
drag, startPoint x: 34, startPoint y: 75, endPoint x: 39, endPoint y: 74, distance: 5.4
click at [34, 74] on div "Orders" at bounding box center [37, 74] width 67 height 9
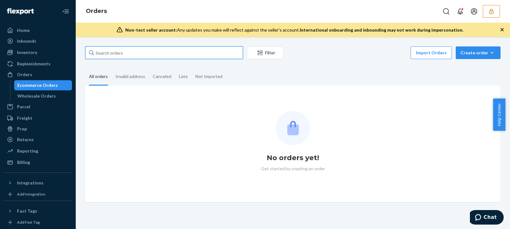
click at [133, 51] on input "text" at bounding box center [164, 52] width 158 height 13
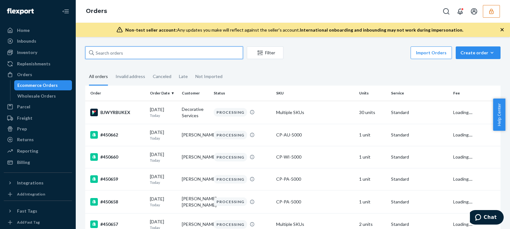
paste input "134539972"
type input "134539972"
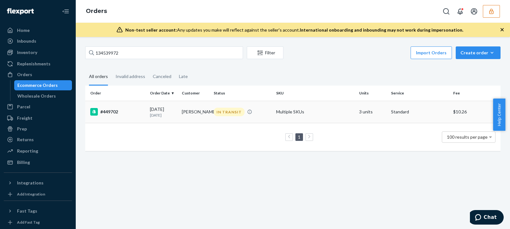
click at [167, 117] on p "5 days ago" at bounding box center [163, 114] width 27 height 5
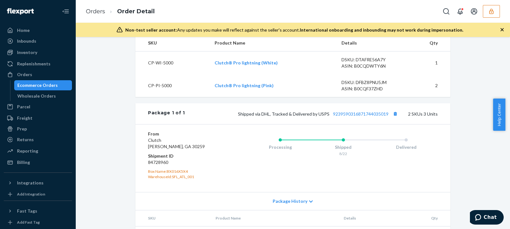
scroll to position [329, 0]
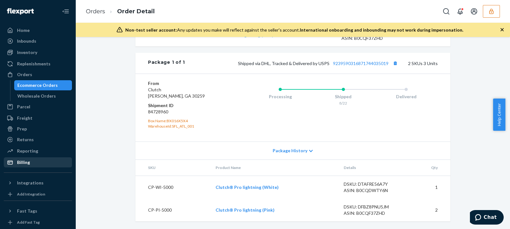
click at [26, 158] on div "Billing" at bounding box center [37, 162] width 67 height 9
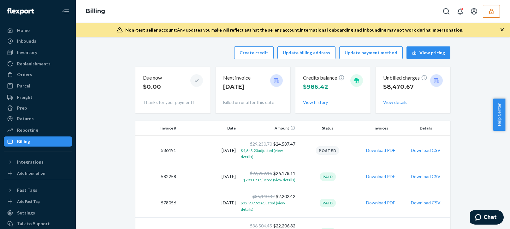
click at [147, 44] on div "Create credit Update billing address Update payment method View pricing Due now…" at bounding box center [292, 80] width 315 height 74
click at [250, 49] on button "Create credit" at bounding box center [253, 52] width 39 height 13
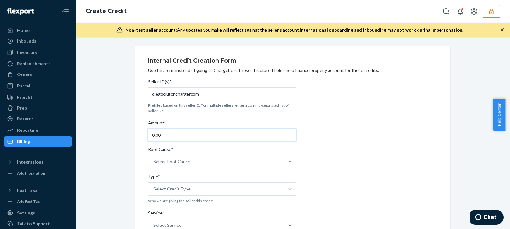
click at [175, 132] on input "0.00" at bounding box center [222, 134] width 148 height 13
type input "60.00"
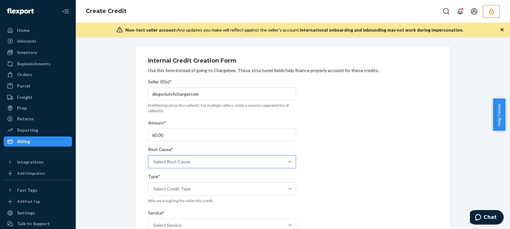
click at [156, 159] on div "Select Root Cause" at bounding box center [171, 161] width 37 height 6
click at [154, 159] on input "Root Cause* Select Root Cause" at bounding box center [153, 161] width 1 height 6
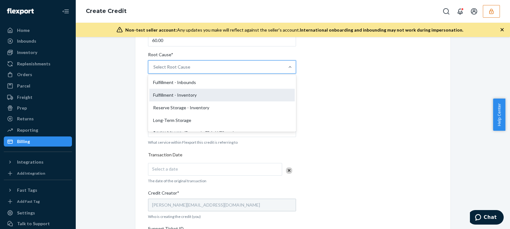
scroll to position [158, 0]
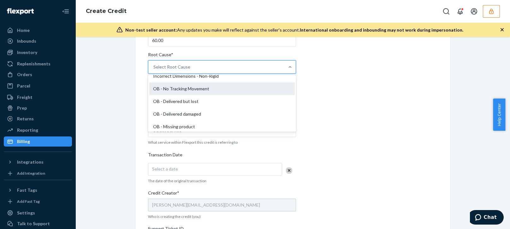
click at [177, 89] on div "OB - No Tracking Movement" at bounding box center [222, 88] width 146 height 13
click at [154, 70] on input "Root Cause* option OB - No Tracking Movement focused, 14 of 29. 29 results avai…" at bounding box center [153, 67] width 1 height 6
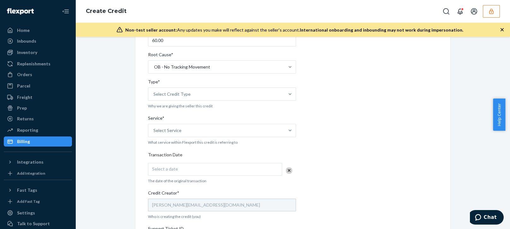
click at [131, 129] on div "Internal Credit Creation Form Use this form instead of going to Chargebee. Thes…" at bounding box center [293, 153] width 324 height 403
click at [183, 96] on div "Select Credit Type" at bounding box center [171, 94] width 37 height 6
click at [154, 96] on input "Type* Select Credit Type" at bounding box center [153, 94] width 1 height 6
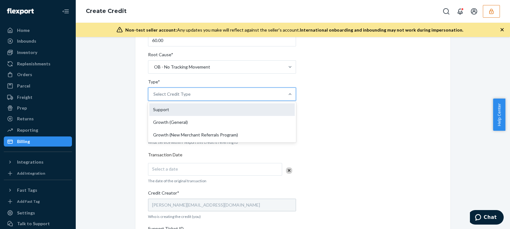
click at [179, 109] on div "Support" at bounding box center [222, 109] width 146 height 13
click at [154, 97] on input "Type* option Support focused, 1 of 3. 3 results available. Use Up and Down to c…" at bounding box center [153, 94] width 1 height 6
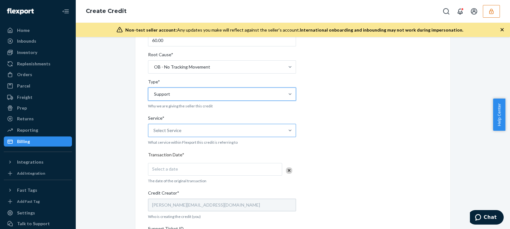
click at [166, 127] on div "Select Service" at bounding box center [216, 130] width 136 height 13
click at [154, 127] on input "Service* Select Service" at bounding box center [153, 130] width 1 height 6
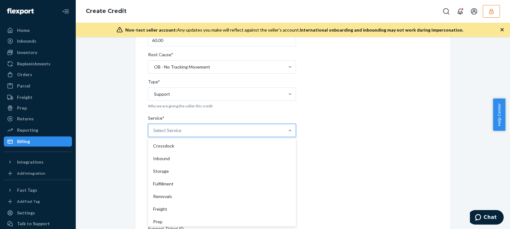
click at [159, 182] on div "Fulfillment" at bounding box center [222, 183] width 146 height 13
click at [154, 134] on input "Service* option Fulfillment focused, 4 of 10. 10 results available. Use Up and …" at bounding box center [153, 130] width 1 height 6
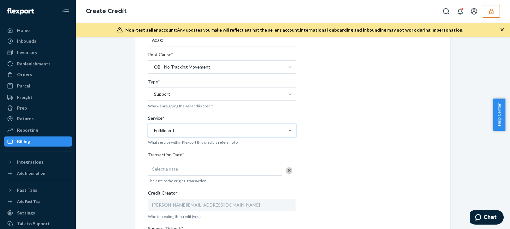
click at [126, 202] on div "Internal Credit Creation Form Use this form instead of going to Chargebee. Thes…" at bounding box center [292, 153] width 425 height 403
click at [198, 168] on div "Select a date" at bounding box center [215, 169] width 134 height 13
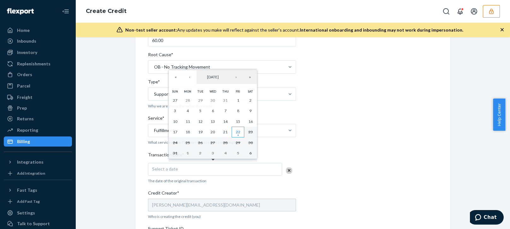
click at [241, 132] on button "22" at bounding box center [238, 132] width 13 height 11
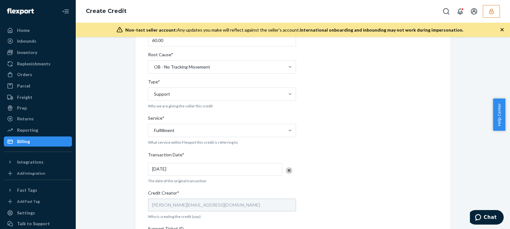
scroll to position [189, 0]
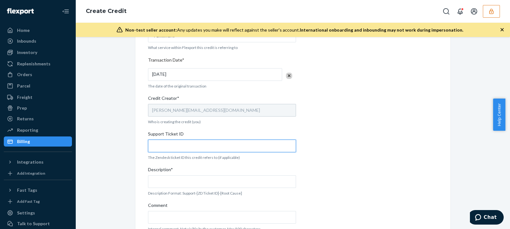
click at [163, 149] on input "Support Ticket ID" at bounding box center [222, 146] width 148 height 13
paste input "804286"
type input "804286"
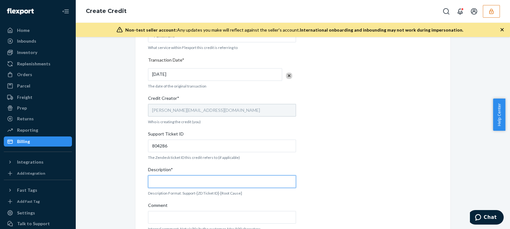
click at [178, 179] on input "Description*" at bounding box center [222, 181] width 148 height 13
paste input "804286"
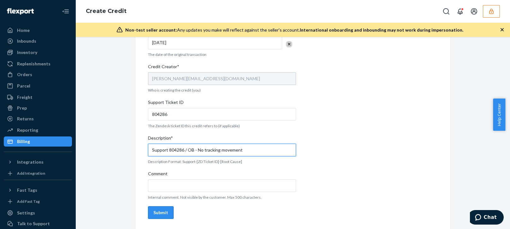
type input "Support 804286 / OB - No tracking movement"
click at [159, 214] on div "Submit" at bounding box center [160, 212] width 15 height 6
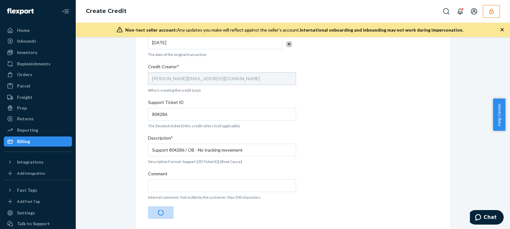
scroll to position [0, 0]
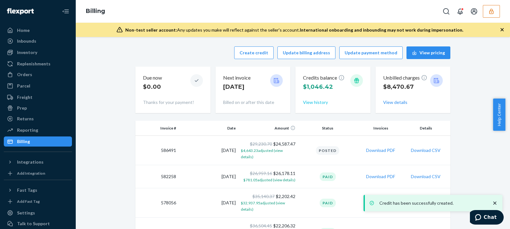
click at [315, 102] on button "View history" at bounding box center [315, 102] width 25 height 6
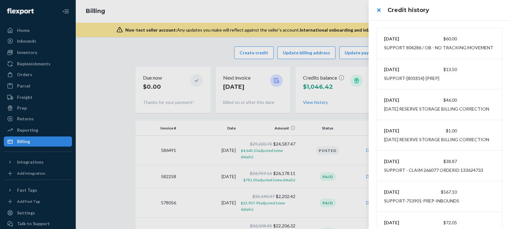
click at [313, 16] on div at bounding box center [255, 114] width 510 height 229
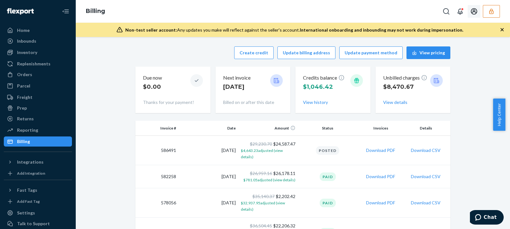
click at [495, 11] on button "button" at bounding box center [491, 11] width 17 height 13
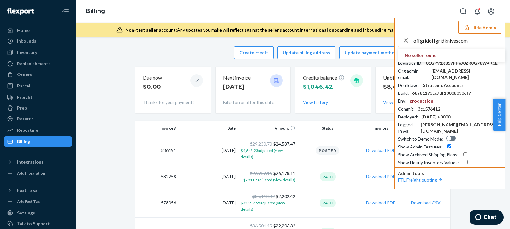
click at [475, 39] on input "offgridoffgridknivescom" at bounding box center [458, 40] width 88 height 13
click at [476, 41] on input "offgridoffgridknivescom" at bounding box center [458, 40] width 88 height 13
type input "offgridoffgridknivescom"
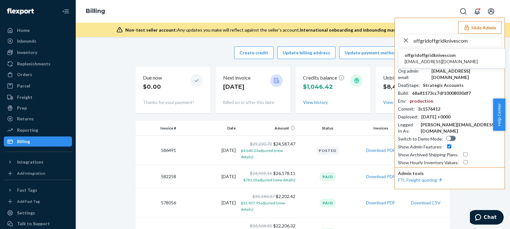
click at [426, 55] on span "offgridoffgridknivescom" at bounding box center [441, 55] width 73 height 6
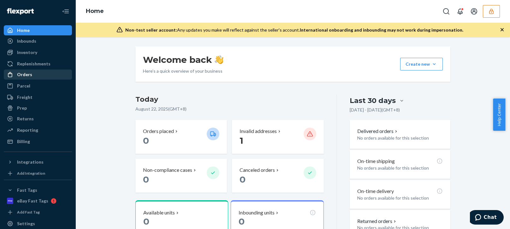
click at [33, 73] on div "Orders" at bounding box center [37, 74] width 67 height 9
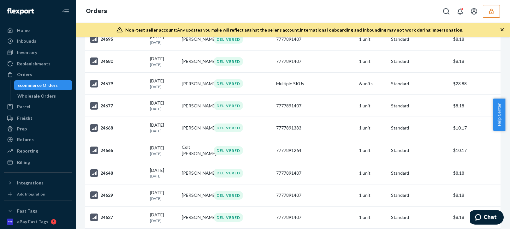
scroll to position [631, 0]
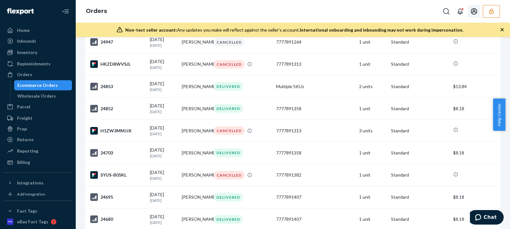
click at [496, 11] on button "button" at bounding box center [491, 11] width 17 height 13
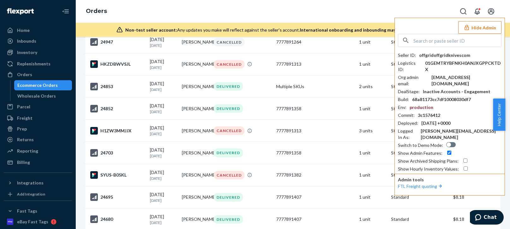
click at [456, 53] on div "offgridoffgridknivescom" at bounding box center [444, 55] width 51 height 6
copy div "offgridoffgridknivescom"
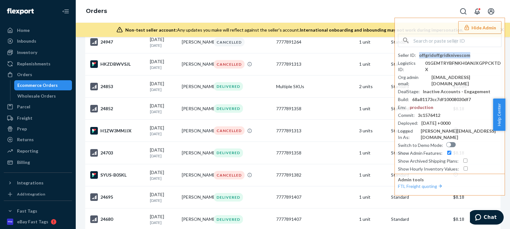
click at [78, 160] on div "Filter Import Orders Create order Ecommerce order Removal order All orders Inva…" at bounding box center [293, 133] width 434 height 192
click at [24, 55] on div "Inventory" at bounding box center [27, 52] width 20 height 6
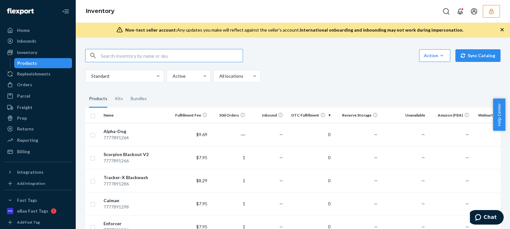
scroll to position [50, 0]
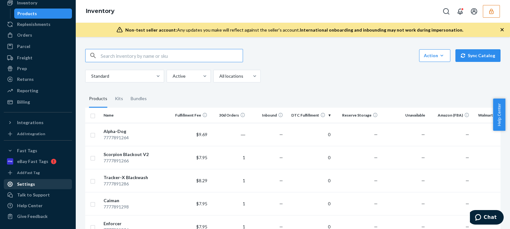
click at [23, 188] on div "Settings" at bounding box center [37, 184] width 67 height 9
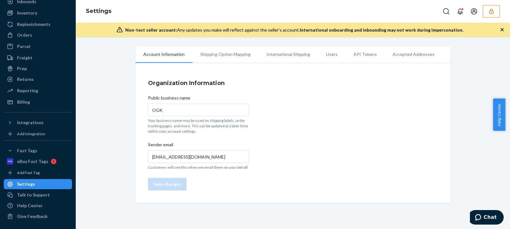
click at [28, 186] on div "Settings" at bounding box center [26, 184] width 18 height 6
click at [320, 95] on div "Organization Information Public business name OGK Your business name may be use…" at bounding box center [292, 134] width 315 height 137
click at [329, 58] on li "Users" at bounding box center [331, 54] width 27 height 16
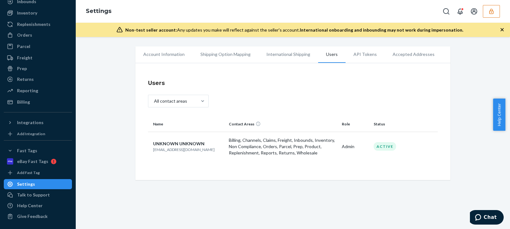
click at [158, 151] on p "[EMAIL_ADDRESS][DOMAIN_NAME]" at bounding box center [188, 149] width 71 height 5
copy p "[EMAIL_ADDRESS][DOMAIN_NAME]"
click at [33, 119] on div "Integrations" at bounding box center [37, 122] width 67 height 9
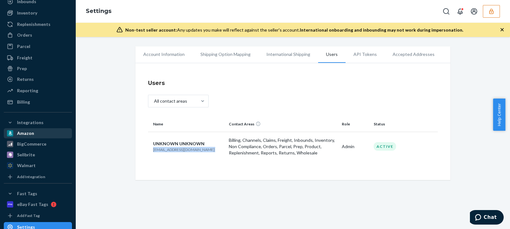
click at [32, 135] on div "Amazon" at bounding box center [25, 133] width 17 height 6
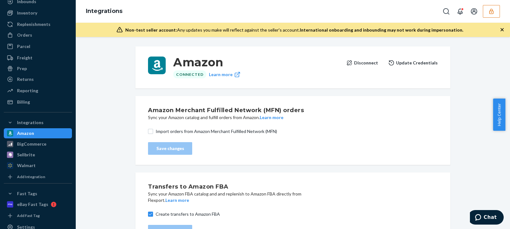
click at [364, 60] on button "Disconnect" at bounding box center [362, 63] width 32 height 13
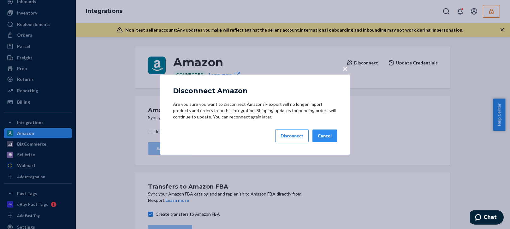
click at [323, 134] on button "Cancel" at bounding box center [324, 135] width 25 height 13
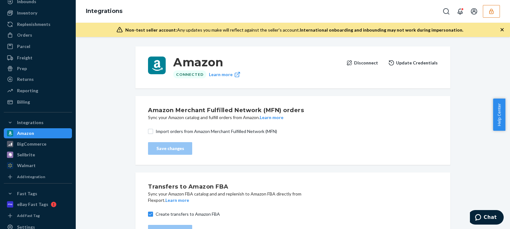
click at [495, 13] on button "button" at bounding box center [491, 11] width 17 height 13
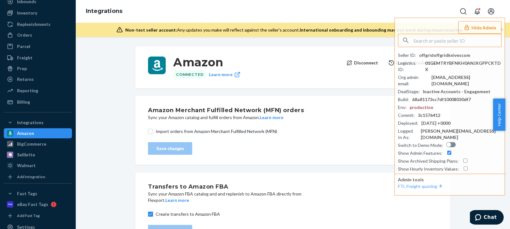
click at [366, 67] on button "Disconnect" at bounding box center [362, 63] width 32 height 13
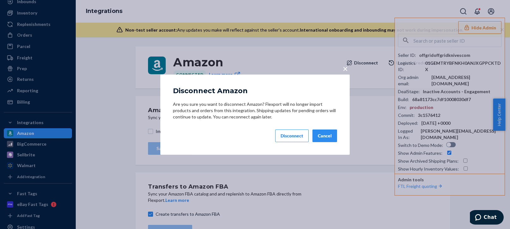
drag, startPoint x: 289, startPoint y: 131, endPoint x: 289, endPoint y: 144, distance: 13.6
click at [288, 131] on button "Disconnect" at bounding box center [291, 135] width 33 height 13
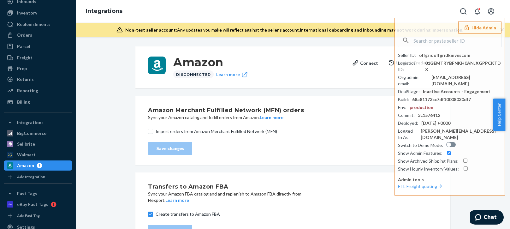
click at [28, 156] on div "Walmart" at bounding box center [26, 155] width 19 height 6
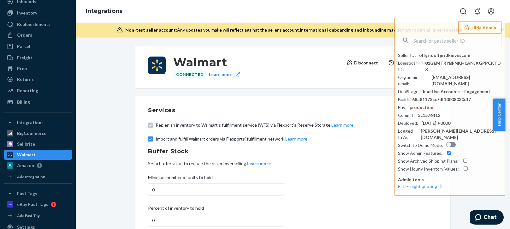
click at [361, 63] on button "Disconnect" at bounding box center [362, 63] width 32 height 13
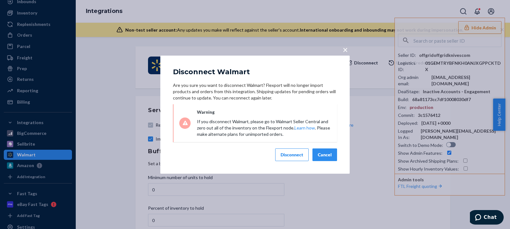
click at [292, 158] on div "Disconnect" at bounding box center [292, 155] width 23 height 6
click at [34, 143] on div "× Disconnect Walmart Are you sure you want to disconnect Walmart? Flexport will…" at bounding box center [255, 114] width 510 height 229
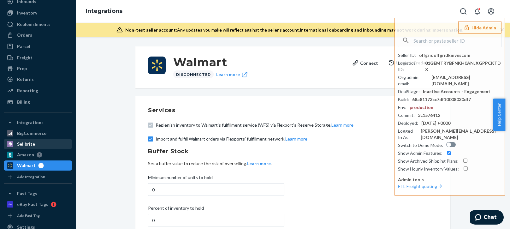
click at [50, 149] on link "Sellbrite" at bounding box center [38, 144] width 68 height 10
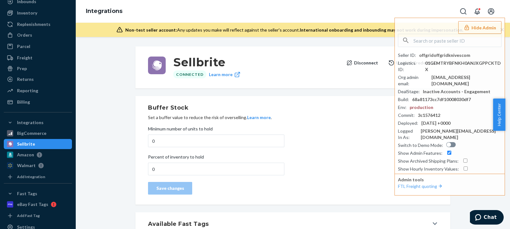
click at [364, 61] on button "Disconnect" at bounding box center [362, 63] width 32 height 13
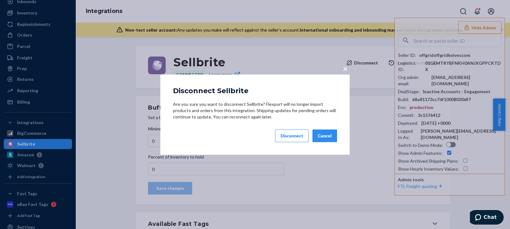
click at [285, 141] on button "Disconnect" at bounding box center [291, 135] width 33 height 13
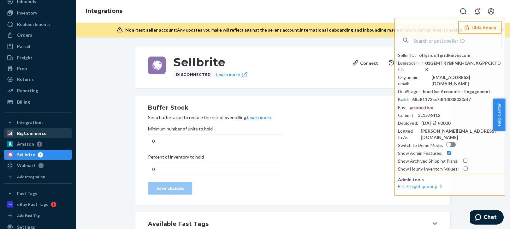
click at [36, 133] on div "BigCommerce" at bounding box center [31, 133] width 29 height 6
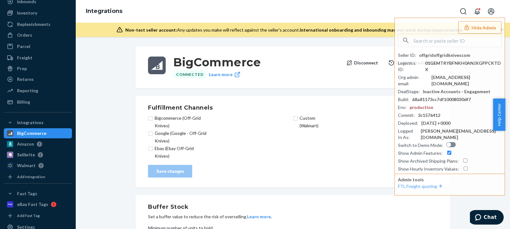
click at [367, 61] on button "Disconnect" at bounding box center [362, 63] width 32 height 13
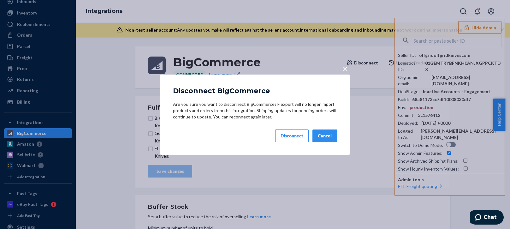
click at [290, 135] on div "Disconnect" at bounding box center [292, 136] width 23 height 6
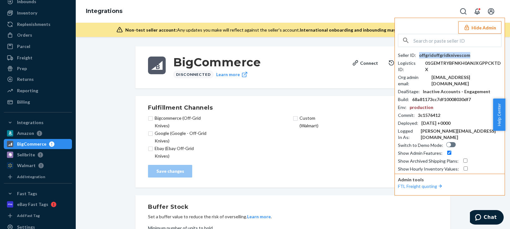
click at [436, 56] on div "offgridoffgridknivescom" at bounding box center [444, 55] width 51 height 6
click at [437, 56] on div "offgridoffgridknivescom" at bounding box center [444, 55] width 51 height 6
click at [484, 65] on div "01GEMTRYBFNKH0ANJXGPPCKTDX" at bounding box center [463, 66] width 76 height 13
click at [455, 74] on div "[EMAIL_ADDRESS][DOMAIN_NAME]" at bounding box center [466, 80] width 70 height 13
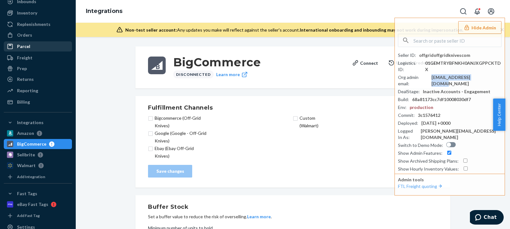
click at [32, 33] on div "Orders" at bounding box center [37, 35] width 67 height 9
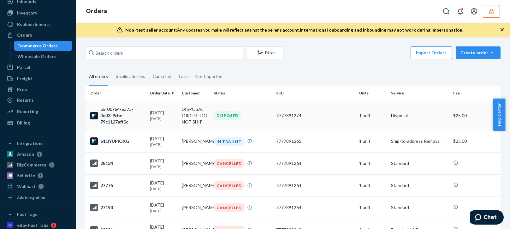
click at [138, 124] on td "a5f007b4-ea7a-4e43-9cbc-79c1127aff0c" at bounding box center [116, 115] width 62 height 29
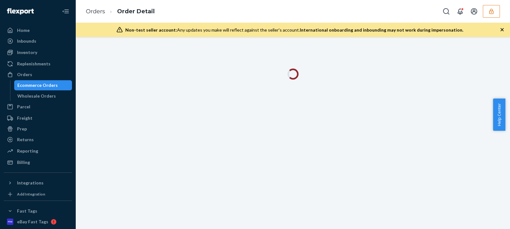
click at [502, 27] on icon "button" at bounding box center [502, 30] width 6 height 6
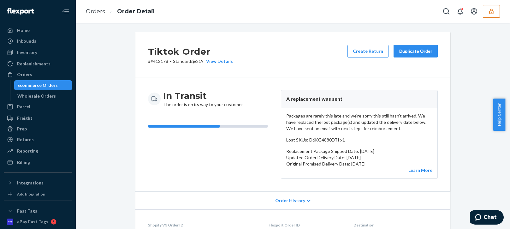
click at [321, 127] on p "Packages are rarely this late and we're sorry this still hasn't arrived. We hav…" at bounding box center [359, 122] width 146 height 19
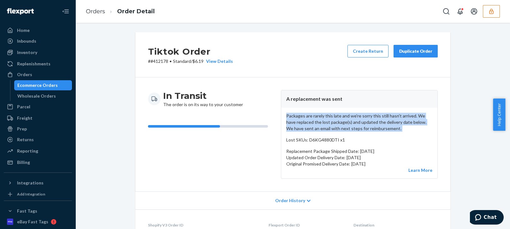
click at [321, 127] on p "Packages are rarely this late and we're sorry this still hasn't arrived. We hav…" at bounding box center [359, 122] width 146 height 19
click at [492, 12] on icon "button" at bounding box center [491, 11] width 6 height 6
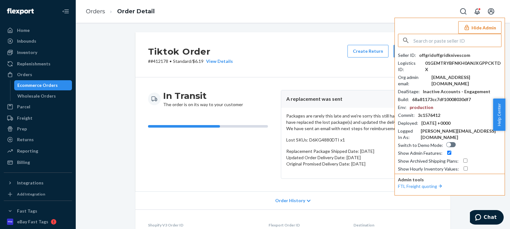
click at [447, 38] on input "text" at bounding box center [458, 40] width 88 height 13
click at [476, 43] on input "farhadforeverbloomcom" at bounding box center [458, 40] width 88 height 13
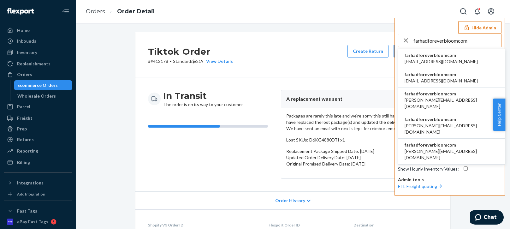
type input "farhadforeverbloomcom"
click at [448, 52] on span "farhadforeverbloomcom" at bounding box center [441, 55] width 73 height 6
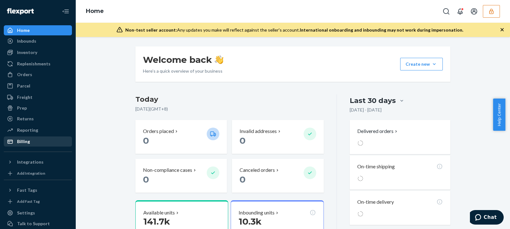
click at [24, 141] on div "Billing" at bounding box center [23, 141] width 13 height 6
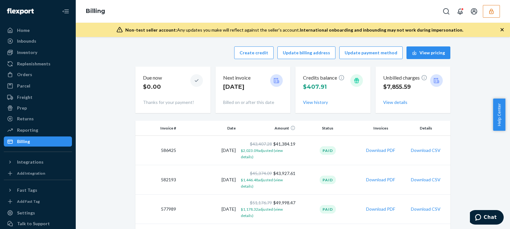
drag, startPoint x: 170, startPoint y: 50, endPoint x: 179, endPoint y: 49, distance: 9.6
click at [174, 49] on div "Create credit Update billing address Update payment method View pricing" at bounding box center [292, 52] width 315 height 13
click at [252, 50] on button "Create credit" at bounding box center [253, 52] width 39 height 13
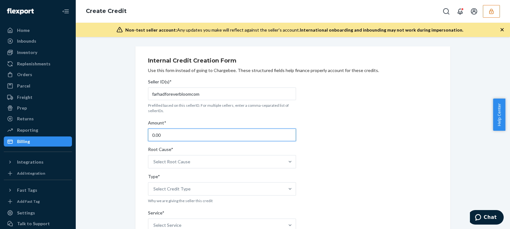
click at [170, 132] on input "0.00" at bounding box center [222, 134] width 148 height 13
type input "20.00"
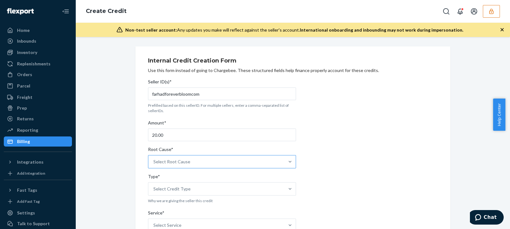
click at [175, 161] on div "Select Root Cause" at bounding box center [171, 161] width 37 height 6
click at [154, 161] on input "Root Cause* Select Root Cause" at bounding box center [153, 161] width 1 height 6
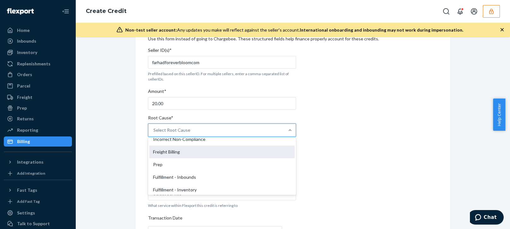
scroll to position [126, 0]
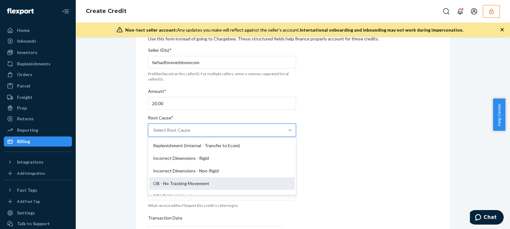
click at [165, 183] on div "OB - No Tracking Movement" at bounding box center [222, 183] width 146 height 13
click at [154, 133] on input "Root Cause* option OB - No Tracking Movement focused, 14 of 29. 29 results avai…" at bounding box center [153, 130] width 1 height 6
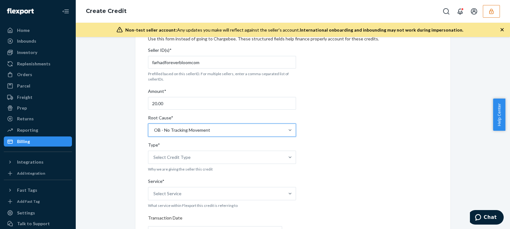
click at [128, 199] on div "Internal Credit Creation Form Use this form instead of going to Chargebee. Thes…" at bounding box center [292, 216] width 425 height 403
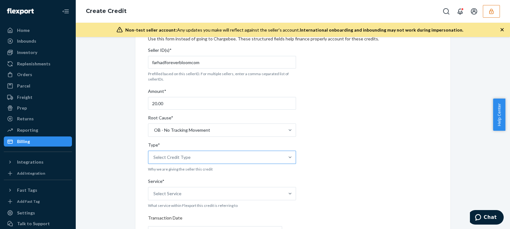
click at [182, 156] on div "Select Credit Type" at bounding box center [171, 157] width 37 height 6
click at [154, 156] on input "Type* Select Credit Type" at bounding box center [153, 157] width 1 height 6
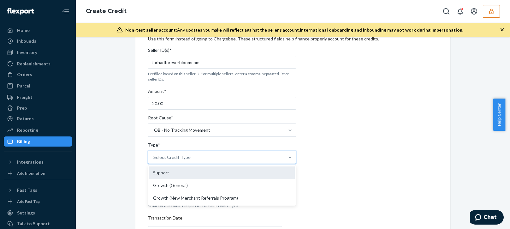
click at [161, 173] on div "Support" at bounding box center [222, 172] width 146 height 13
click at [154, 160] on input "Type* option Support focused, 1 of 3. 3 results available. Use Up and Down to c…" at bounding box center [153, 157] width 1 height 6
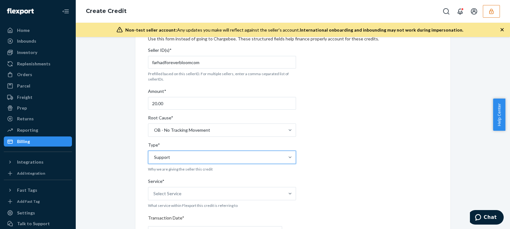
click at [119, 198] on div "Internal Credit Creation Form Use this form instead of going to Chargebee. Thes…" at bounding box center [292, 216] width 425 height 403
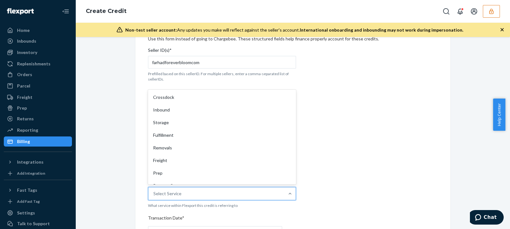
drag, startPoint x: 169, startPoint y: 191, endPoint x: 173, endPoint y: 191, distance: 4.1
click at [170, 191] on div "Select Service" at bounding box center [167, 193] width 28 height 6
click at [154, 191] on input "Service* option Crossdock focused, 1 of 10. 10 results available. Use Up and Do…" at bounding box center [153, 193] width 1 height 6
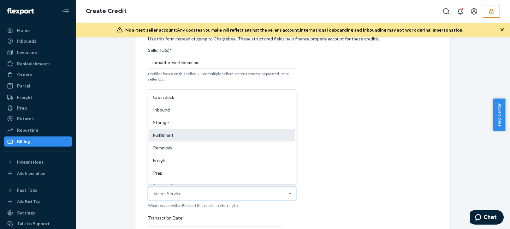
click at [174, 134] on div "Fulfillment" at bounding box center [222, 135] width 146 height 13
click at [154, 190] on input "Service* option Fulfillment focused, 4 of 10. 10 results available. Use Up and …" at bounding box center [153, 193] width 1 height 6
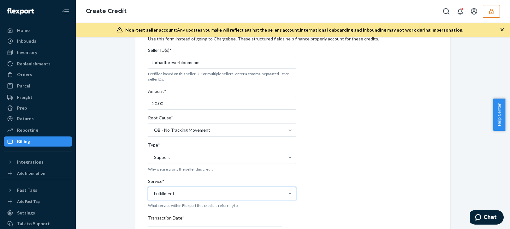
click at [119, 156] on div "Internal Credit Creation Form Use this form instead of going to Chargebee. Thes…" at bounding box center [292, 216] width 425 height 403
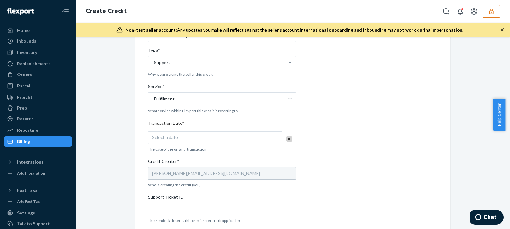
click at [169, 140] on span "Select a date" at bounding box center [165, 136] width 26 height 5
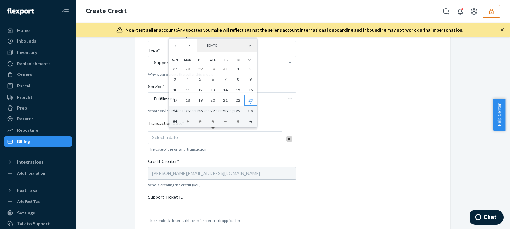
drag, startPoint x: 247, startPoint y: 101, endPoint x: 247, endPoint y: 104, distance: 3.5
click at [248, 100] on button "23" at bounding box center [250, 100] width 13 height 11
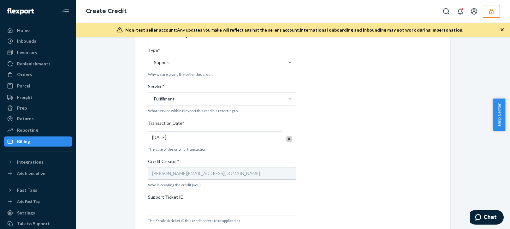
scroll to position [189, 0]
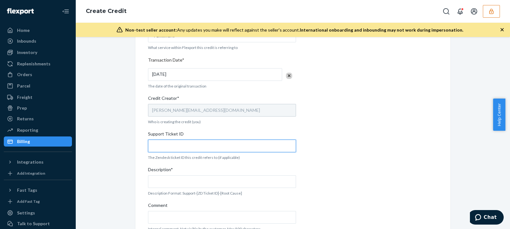
click at [176, 144] on input "Support Ticket ID" at bounding box center [222, 146] width 148 height 13
paste input "804309"
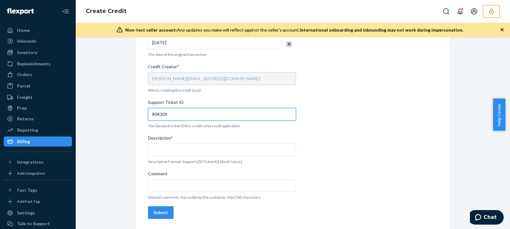
type input "804309"
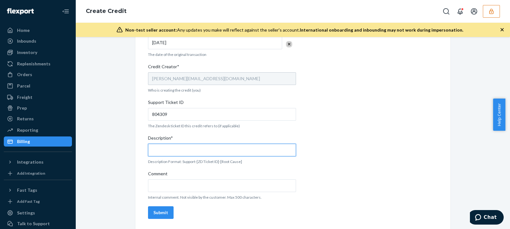
click at [172, 149] on input "Description*" at bounding box center [222, 150] width 148 height 13
paste input "804309"
type input "Support 804309 / OB - No tracking movement"
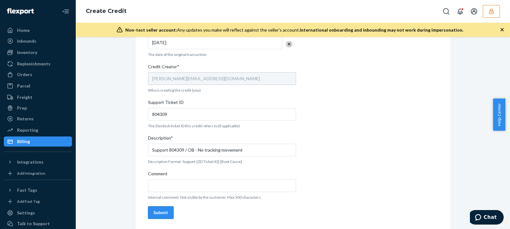
click at [162, 211] on div "Submit" at bounding box center [160, 212] width 15 height 6
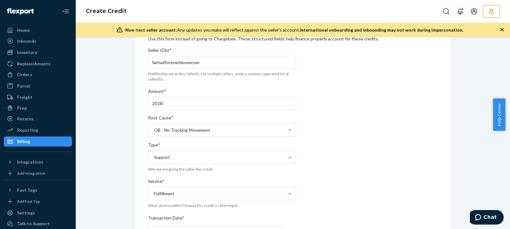
click at [503, 30] on icon "button" at bounding box center [502, 29] width 3 height 3
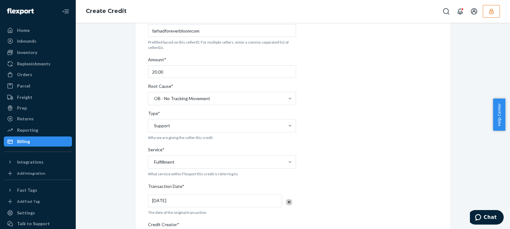
scroll to position [0, 0]
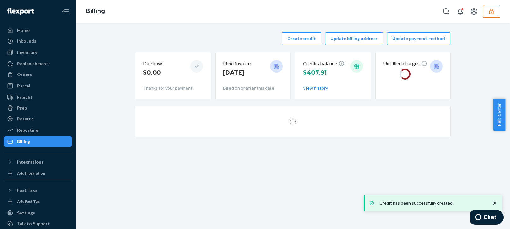
click at [305, 52] on div "Credits balance $407.91 View history" at bounding box center [332, 75] width 75 height 46
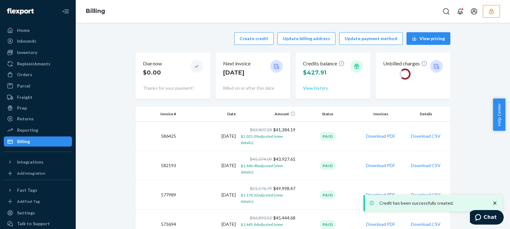
click at [318, 89] on button "View history" at bounding box center [315, 88] width 25 height 6
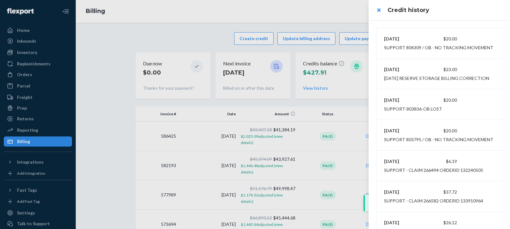
click at [198, 20] on div at bounding box center [255, 114] width 510 height 229
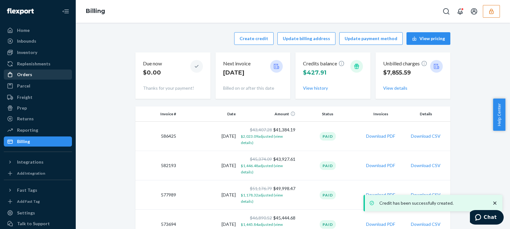
click at [26, 74] on div "Orders" at bounding box center [24, 74] width 15 height 6
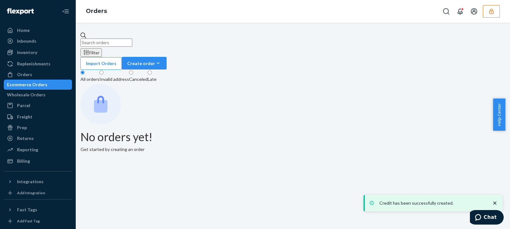
drag, startPoint x: 125, startPoint y: 35, endPoint x: 128, endPoint y: 34, distance: 3.6
click at [128, 39] on input "text" at bounding box center [106, 43] width 52 height 8
paste input "134531403"
type input "134531403"
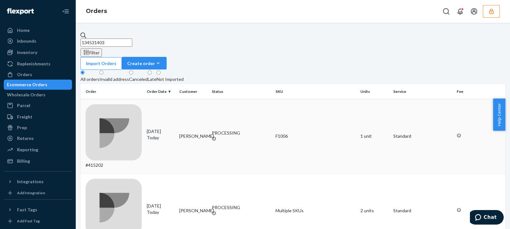
click at [157, 128] on div "08/23/2025 Today" at bounding box center [160, 134] width 27 height 13
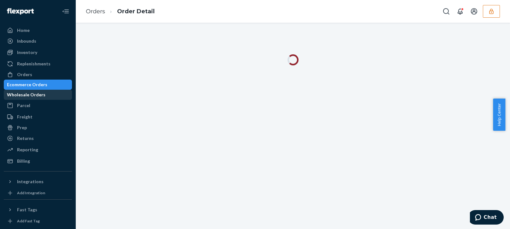
click at [29, 93] on div "Wholesale Orders" at bounding box center [26, 95] width 39 height 6
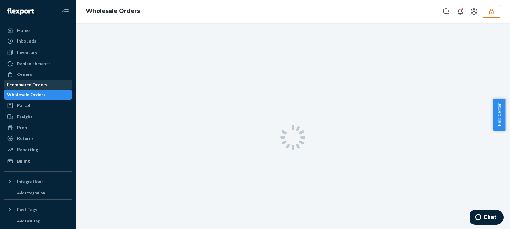
click at [38, 84] on div "Ecommerce Orders" at bounding box center [27, 84] width 40 height 6
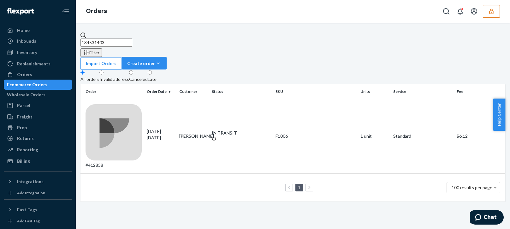
click at [131, 39] on input "134531403" at bounding box center [106, 43] width 52 height 8
click at [178, 99] on tr "#412858 08/16/2025 7 days ago ruth martinez IN TRANSIT F1006 1 unit Standard $6…" at bounding box center [292, 136] width 425 height 74
click at [200, 99] on td "ruth martinez" at bounding box center [193, 136] width 33 height 74
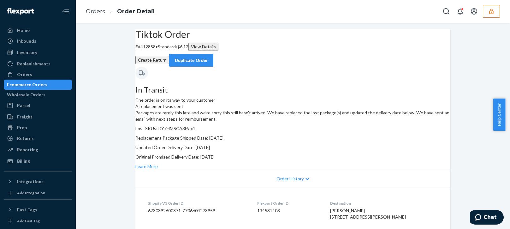
click at [333, 122] on p "Packages are rarely this late and we're sorry this still hasn't arrived. We hav…" at bounding box center [292, 116] width 315 height 13
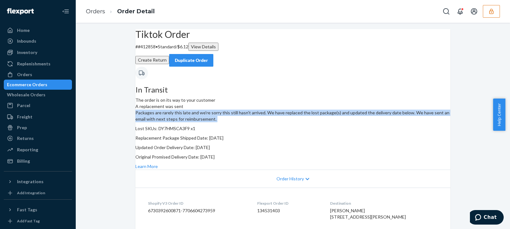
click at [333, 122] on p "Packages are rarely this late and we're sorry this still hasn't arrived. We hav…" at bounding box center [292, 116] width 315 height 13
drag, startPoint x: 333, startPoint y: 123, endPoint x: 371, endPoint y: 123, distance: 38.2
click at [335, 122] on p "Packages are rarely this late and we're sorry this still hasn't arrived. We hav…" at bounding box center [292, 116] width 315 height 13
drag, startPoint x: 25, startPoint y: 163, endPoint x: 107, endPoint y: 143, distance: 85.1
click at [25, 163] on div "Billing" at bounding box center [23, 161] width 13 height 6
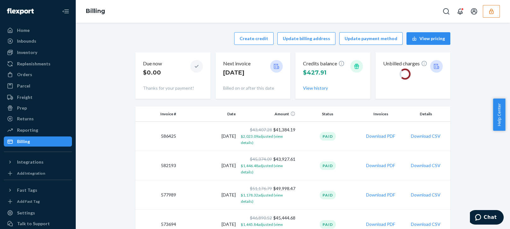
click at [156, 36] on div "Create credit Update billing address Update payment method View pricing" at bounding box center [292, 38] width 315 height 13
click at [249, 36] on button "Create credit" at bounding box center [253, 38] width 39 height 13
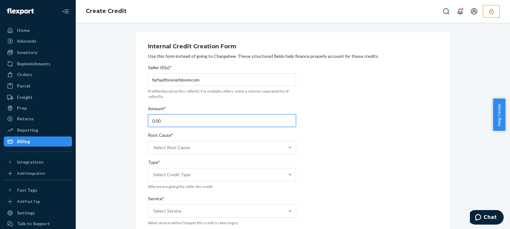
click at [167, 118] on input "0.00" at bounding box center [222, 120] width 148 height 13
type input "20.00"
click at [200, 150] on div "Select Root Cause" at bounding box center [216, 147] width 136 height 13
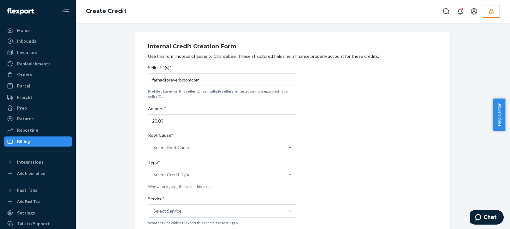
click at [154, 150] on input "Root Cause* Select Root Cause" at bounding box center [153, 147] width 1 height 6
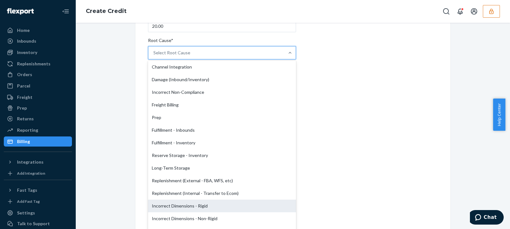
scroll to position [126, 0]
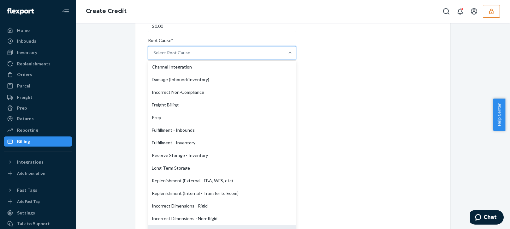
click at [163, 225] on div "OB - No Tracking Movement" at bounding box center [222, 231] width 148 height 13
click at [154, 56] on input "Root Cause* option OB - No Tracking Movement focused, 14 of 29. 29 results avai…" at bounding box center [153, 53] width 1 height 6
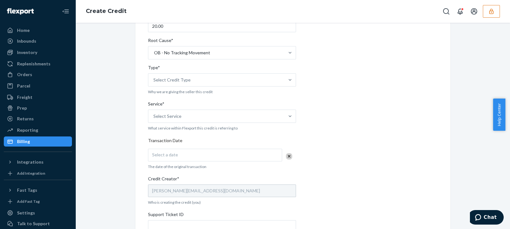
click at [121, 116] on div "Internal Credit Creation Form Use this form instead of going to Chargebee. Thes…" at bounding box center [292, 139] width 425 height 403
click at [174, 80] on div "Select Credit Type" at bounding box center [171, 80] width 37 height 6
click at [154, 80] on input "Type* Select Credit Type" at bounding box center [153, 80] width 1 height 6
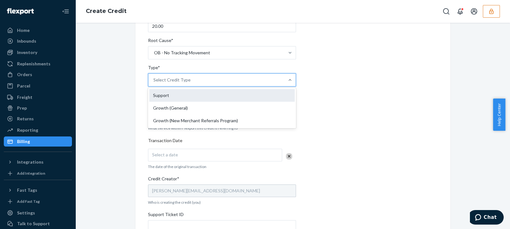
click at [170, 92] on div "Support" at bounding box center [222, 95] width 146 height 13
click at [154, 83] on input "Type* option Support focused, 1 of 3. 3 results available. Use Up and Down to c…" at bounding box center [153, 80] width 1 height 6
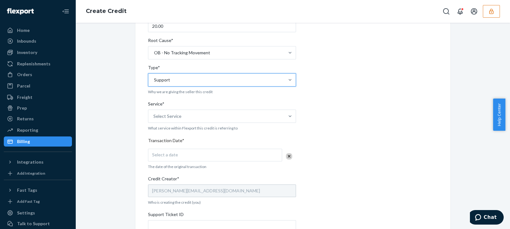
click at [127, 117] on div "Internal Credit Creation Form Use this form instead of going to Chargebee. Thes…" at bounding box center [292, 139] width 425 height 403
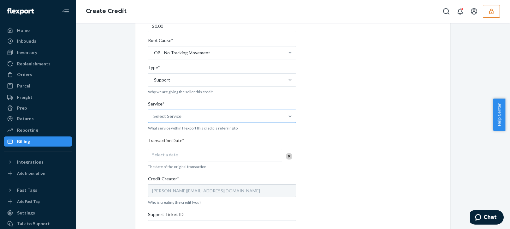
click at [166, 116] on div "Select Service" at bounding box center [167, 116] width 28 height 6
click at [154, 116] on input "Service* Select Service" at bounding box center [153, 116] width 1 height 6
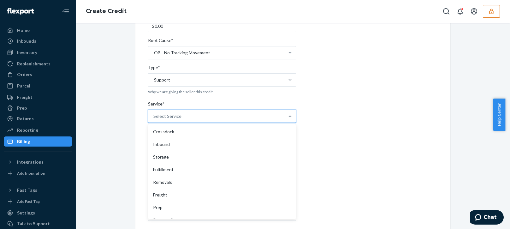
click at [159, 168] on div "Fulfillment" at bounding box center [222, 169] width 146 height 13
click at [154, 119] on input "Service* option Fulfillment focused, 4 of 10. 10 results available. Use Up and …" at bounding box center [153, 116] width 1 height 6
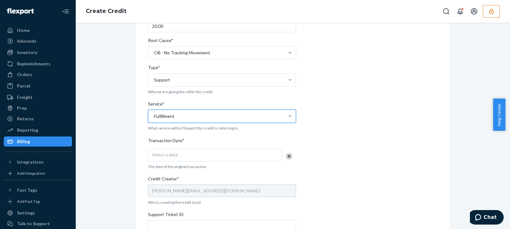
click at [103, 189] on div "Internal Credit Creation Form Use this form instead of going to Chargebee. Thes…" at bounding box center [292, 139] width 425 height 403
click at [169, 151] on div "Select a date" at bounding box center [215, 155] width 134 height 13
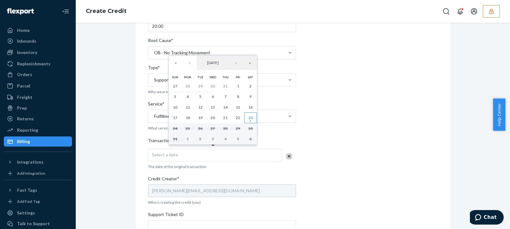
click at [252, 118] on abbr "23" at bounding box center [250, 117] width 4 height 5
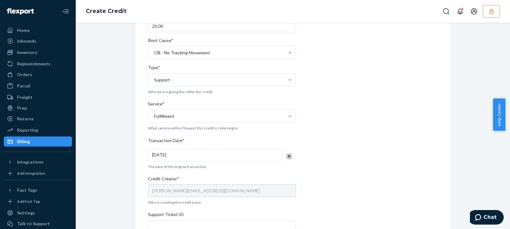
scroll to position [207, 0]
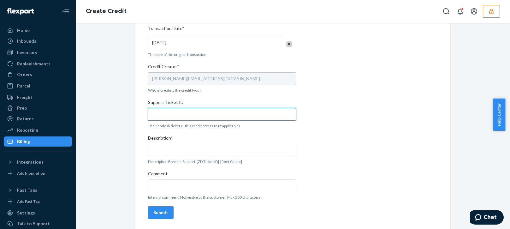
click at [170, 108] on input "Support Ticket ID" at bounding box center [222, 114] width 148 height 13
paste input "804351"
type input "804351"
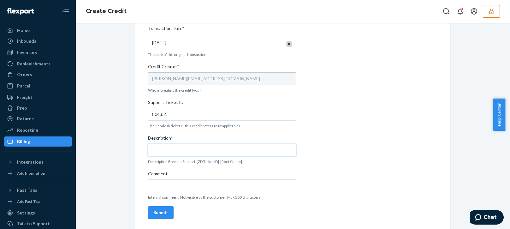
click at [166, 145] on input "Description*" at bounding box center [222, 150] width 148 height 13
paste input "804351"
type input "Support 804351 / OB - No tracking movement"
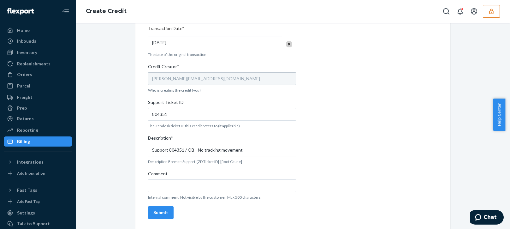
drag, startPoint x: 167, startPoint y: 208, endPoint x: 174, endPoint y: 214, distance: 8.9
click at [167, 208] on button "Submit" at bounding box center [161, 212] width 26 height 13
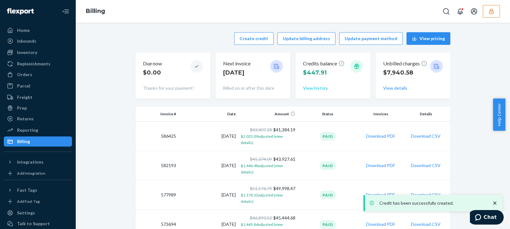
click at [312, 89] on button "View history" at bounding box center [315, 88] width 25 height 6
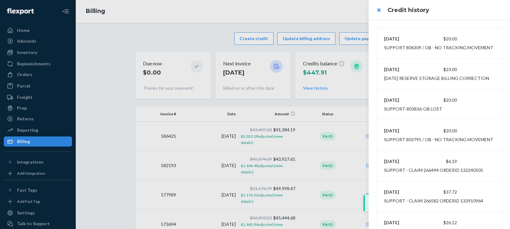
click at [242, 33] on div at bounding box center [255, 114] width 510 height 229
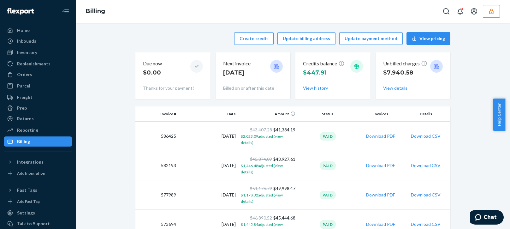
click at [488, 17] on div "Billing" at bounding box center [293, 11] width 434 height 23
click at [491, 12] on icon "button" at bounding box center [491, 11] width 6 height 6
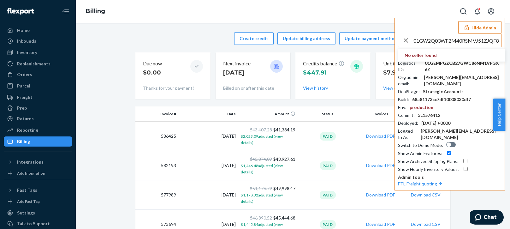
click at [484, 44] on input "01GW2Q03WF2M40RSMVJ51ZJQF8" at bounding box center [458, 40] width 88 height 13
click at [490, 42] on input "01GW2Q03WF2M40RSMVJ51ZJQF8" at bounding box center [458, 40] width 88 height 13
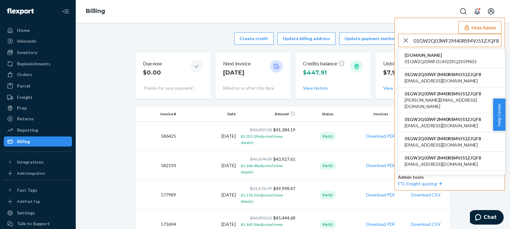
click at [459, 42] on input "01GW2Q03WF2M40RSMVJ51ZJQF8" at bounding box center [458, 40] width 88 height 13
type input "01GW2Q03WF2M40RSMVJ51ZJQF8"
click at [426, 60] on span "01GW2Q03WFJ3JJH22SQ2S5PN33" at bounding box center [441, 61] width 72 height 6
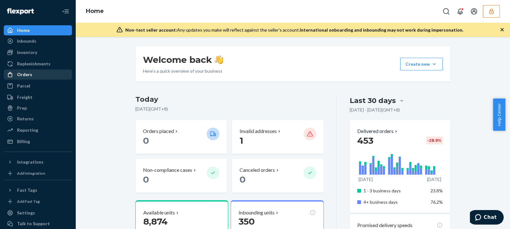
click at [30, 70] on div "Orders" at bounding box center [37, 74] width 67 height 9
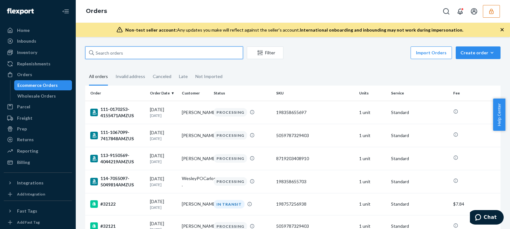
click at [110, 49] on input "text" at bounding box center [164, 52] width 158 height 13
paste input "EBAY08-13480-25808"
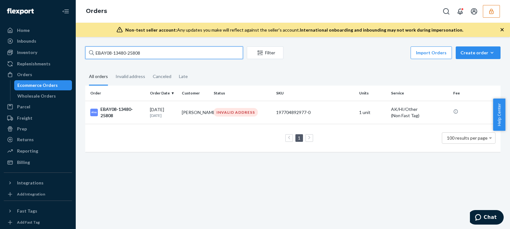
type input "EBAY08-13480-25808"
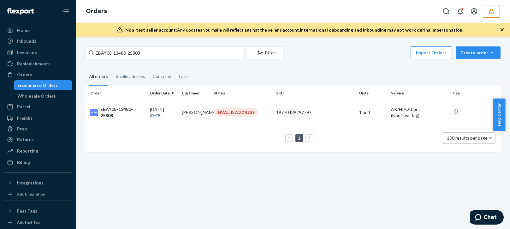
click at [153, 182] on div "EBAY08-13480-25808 Filter Import Orders Create order Ecommerce order Removal or…" at bounding box center [293, 133] width 434 height 192
click at [175, 115] on p "[DATE]" at bounding box center [163, 115] width 27 height 5
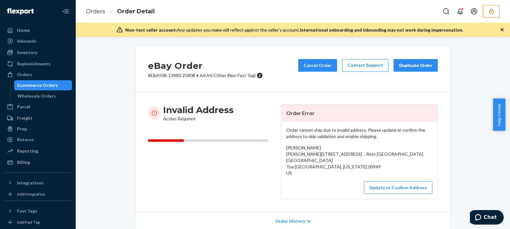
click at [312, 158] on span "[PERSON_NAME] [PERSON_NAME][STREET_ADDRESS]，Rest [GEOGRAPHIC_DATA] [GEOGRAPHIC_…" at bounding box center [354, 160] width 137 height 31
click at [300, 176] on div "Order cannot ship due to invalid address. Please update or confirm the address …" at bounding box center [359, 160] width 156 height 77
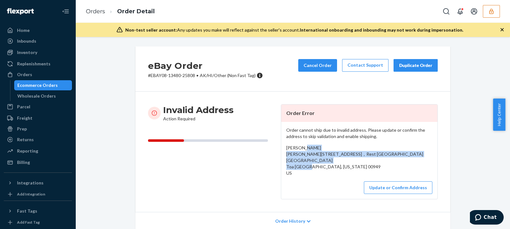
drag, startPoint x: 301, startPoint y: 170, endPoint x: 289, endPoint y: 156, distance: 18.8
click at [281, 154] on div "Order cannot ship due to invalid address. Please update or confirm the address …" at bounding box center [359, 160] width 156 height 77
drag, startPoint x: 303, startPoint y: 158, endPoint x: 308, endPoint y: 164, distance: 7.8
click at [303, 158] on span "[PERSON_NAME] [PERSON_NAME][STREET_ADDRESS]，Rest [GEOGRAPHIC_DATA] [GEOGRAPHIC_…" at bounding box center [354, 160] width 137 height 31
drag, startPoint x: 326, startPoint y: 159, endPoint x: 361, endPoint y: 160, distance: 35.1
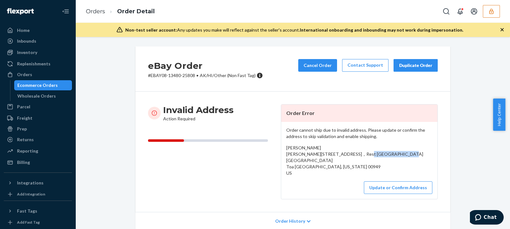
click at [359, 160] on div "[PERSON_NAME] [PERSON_NAME][STREET_ADDRESS]，Rest [GEOGRAPHIC_DATA] [GEOGRAPHIC_…" at bounding box center [359, 161] width 146 height 32
click at [369, 158] on div "[PERSON_NAME] [PERSON_NAME][STREET_ADDRESS]，Rest [GEOGRAPHIC_DATA] [GEOGRAPHIC_…" at bounding box center [359, 161] width 146 height 32
click at [384, 186] on button "Update or Confirm Address" at bounding box center [398, 187] width 68 height 13
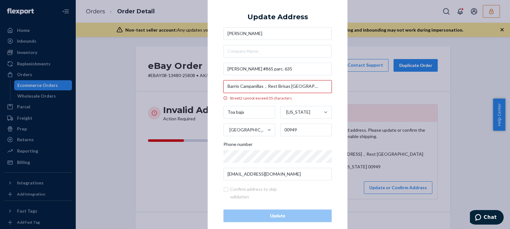
drag, startPoint x: 261, startPoint y: 86, endPoint x: 221, endPoint y: 88, distance: 40.5
click at [221, 88] on div "× Update Address [PERSON_NAME][STREET_ADDRESS][PERSON_NAME]，[GEOGRAPHIC_DATA] c…" at bounding box center [278, 114] width 140 height 247
click at [288, 88] on input "Barrio Campanillas，Rest Brisas [GEOGRAPHIC_DATA]" at bounding box center [277, 86] width 108 height 13
drag, startPoint x: 267, startPoint y: 86, endPoint x: 300, endPoint y: 87, distance: 32.5
click at [300, 87] on input "Barrio Campanillas，Rest Brisas [GEOGRAPHIC_DATA]" at bounding box center [277, 86] width 108 height 13
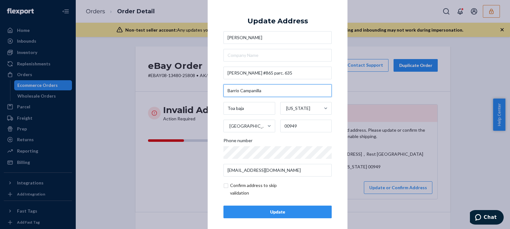
type input "Barrio Campanilla"
click at [369, 112] on div "× Update Address [PERSON_NAME][STREET_ADDRESS][PERSON_NAME][US_STATE] Phone num…" at bounding box center [255, 114] width 510 height 229
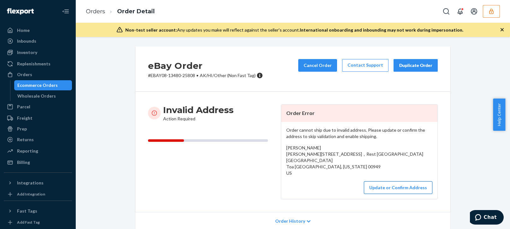
click at [382, 187] on button "Update or Confirm Address" at bounding box center [398, 187] width 68 height 13
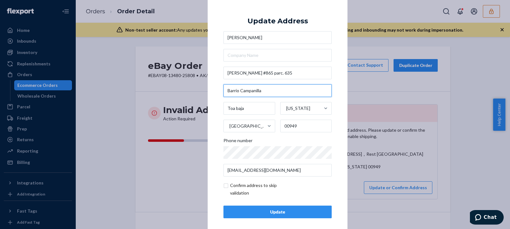
click at [267, 91] on input "Barrio Campanilla" at bounding box center [277, 90] width 108 height 13
type input "Barrio Campanillas"
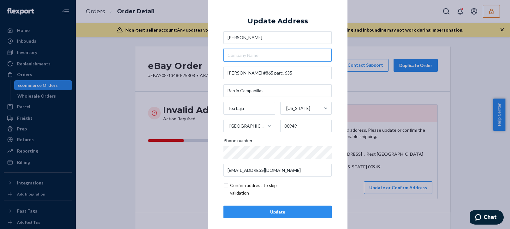
click at [244, 56] on input "text" at bounding box center [277, 55] width 108 height 13
paste input "Rest Brisas [GEOGRAPHIC_DATA]"
type input "Rest Brisas [GEOGRAPHIC_DATA]"
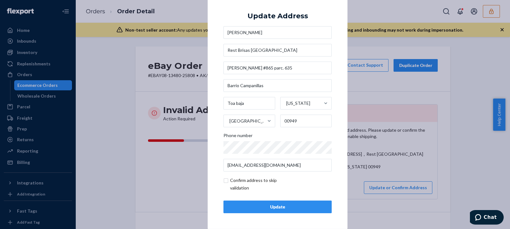
click at [275, 205] on div "Update" at bounding box center [278, 207] width 98 height 6
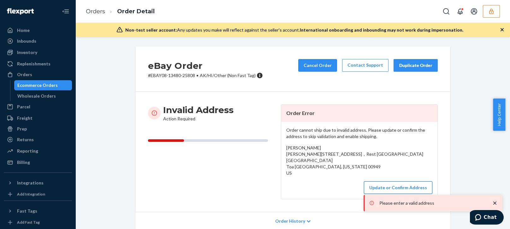
click at [395, 186] on button "Update or Confirm Address" at bounding box center [398, 187] width 68 height 13
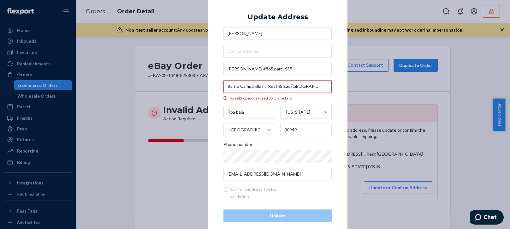
drag, startPoint x: 265, startPoint y: 87, endPoint x: 355, endPoint y: 86, distance: 89.4
click at [355, 86] on div "× Update Address [PERSON_NAME][STREET_ADDRESS][PERSON_NAME]，[GEOGRAPHIC_DATA] c…" at bounding box center [255, 114] width 510 height 229
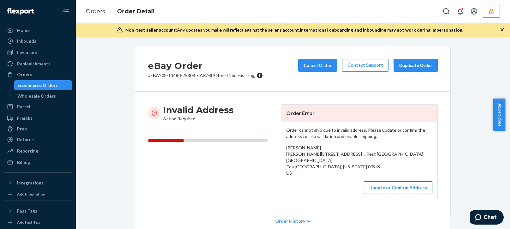
click at [391, 188] on button "Update or Confirm Address" at bounding box center [398, 187] width 68 height 13
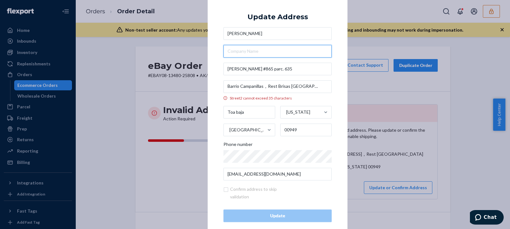
click at [249, 52] on input "text" at bounding box center [277, 51] width 108 height 13
paste input "Rest Brisas [GEOGRAPHIC_DATA]"
type input "Rest Brisas [GEOGRAPHIC_DATA]"
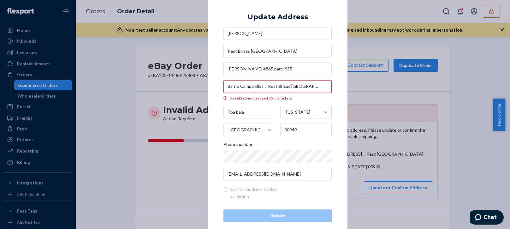
drag, startPoint x: 267, startPoint y: 86, endPoint x: 301, endPoint y: 86, distance: 33.5
click at [301, 86] on input "Barrio Campanillas，Rest Brisas [GEOGRAPHIC_DATA]" at bounding box center [277, 86] width 108 height 13
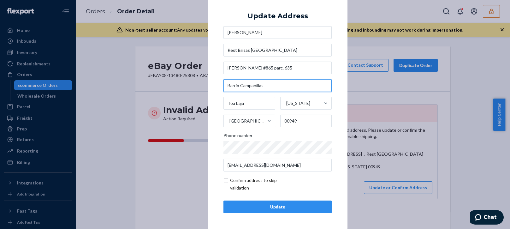
type input "Barrio Campanillas"
click at [266, 204] on div "Update" at bounding box center [278, 207] width 98 height 6
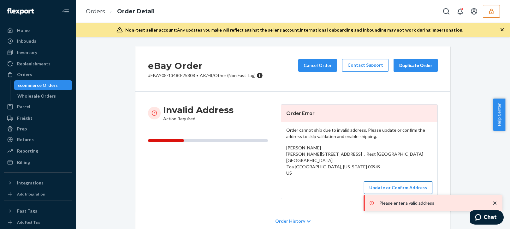
click at [383, 185] on button "Update or Confirm Address" at bounding box center [398, 187] width 68 height 13
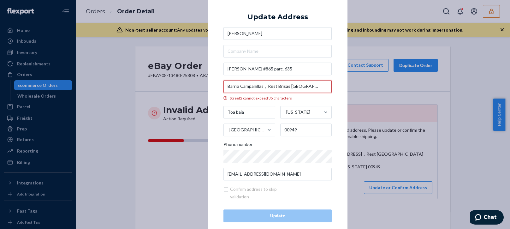
click at [307, 88] on input "Barrio Campanillas，Rest Brisas China" at bounding box center [277, 86] width 108 height 13
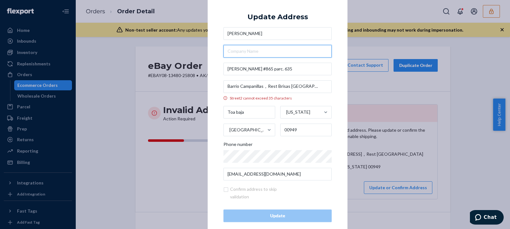
click at [260, 53] on input "text" at bounding box center [277, 51] width 108 height 13
paste input "Rest Brisas China"
type input "Rest Brisas China"
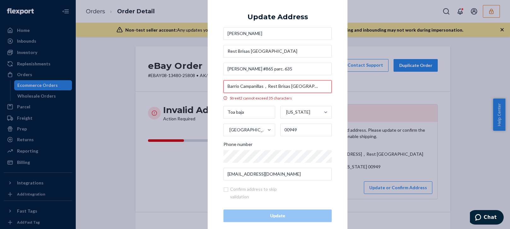
drag, startPoint x: 302, startPoint y: 86, endPoint x: 262, endPoint y: 86, distance: 39.5
click at [262, 85] on input "Barrio Campanillas，Rest Brisas China" at bounding box center [277, 86] width 108 height 13
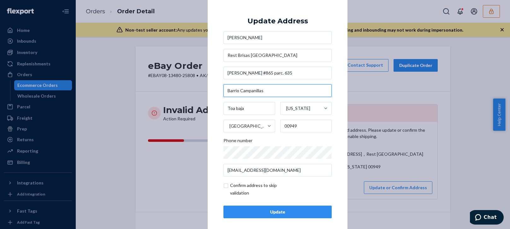
type input "Barrio Campanillas"
click at [225, 187] on input "checkbox" at bounding box center [259, 189] width 73 height 15
checkbox input "true"
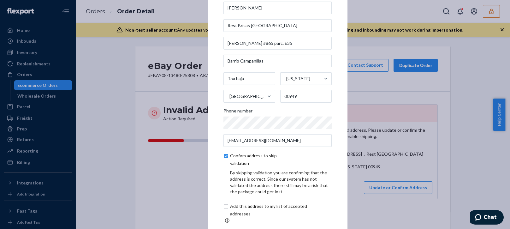
scroll to position [32, 0]
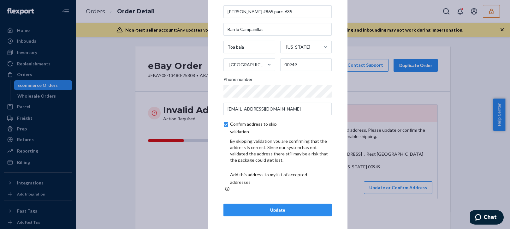
click at [268, 209] on div "Update" at bounding box center [278, 210] width 98 height 6
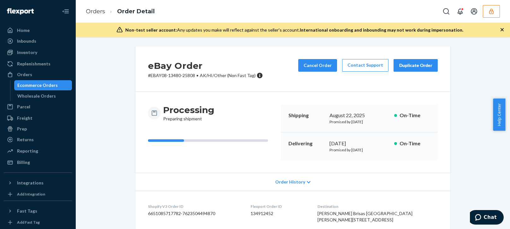
scroll to position [95, 0]
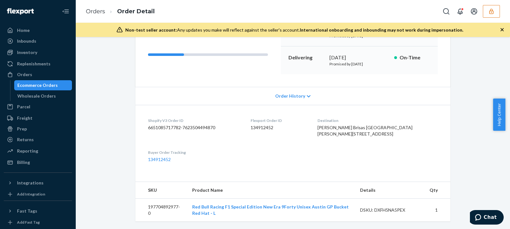
drag, startPoint x: 360, startPoint y: 147, endPoint x: 353, endPoint y: 131, distance: 17.2
click at [353, 131] on div "Jose Xu Rest Brisas China Carr #865 parc. 635 Barrio Campanillas Toa baja, PR 0…" at bounding box center [378, 130] width 120 height 13
click at [494, 10] on icon "button" at bounding box center [491, 11] width 6 height 6
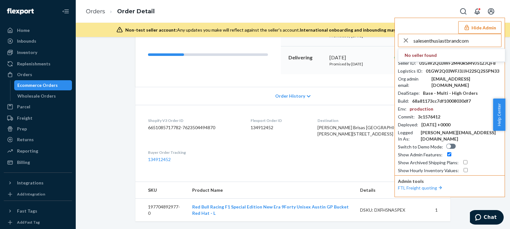
type input "salesenthusiastbrandcom"
click at [475, 47] on div "salesenthusiastbrandcom No seller found Shop Domain : v12-trackside.myshopify.c…" at bounding box center [450, 104] width 104 height 140
click at [480, 44] on input "salesenthusiastbrandcom" at bounding box center [458, 40] width 88 height 13
click at [453, 57] on span "salesenthusiastbrandcom" at bounding box center [441, 55] width 73 height 6
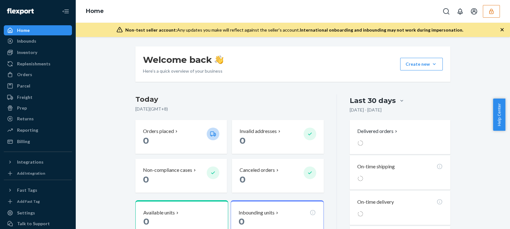
click at [473, 66] on div "Welcome back Here’s a quick overview of your business Create new Create new inb…" at bounding box center [292, 173] width 425 height 254
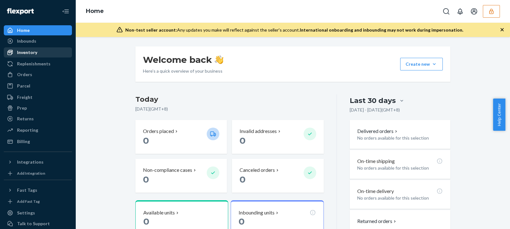
click at [37, 49] on div "Inventory" at bounding box center [37, 52] width 67 height 9
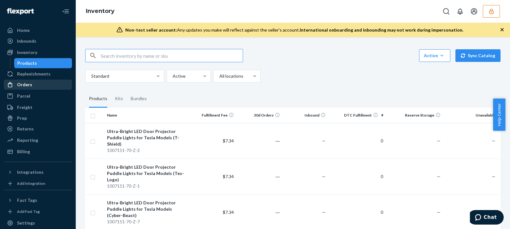
click at [25, 82] on div "Orders" at bounding box center [24, 84] width 15 height 6
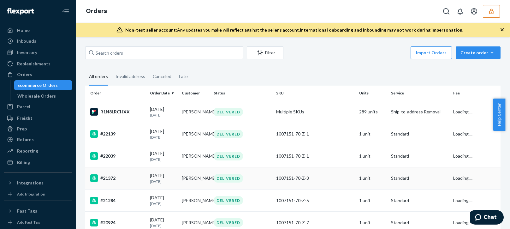
scroll to position [63, 0]
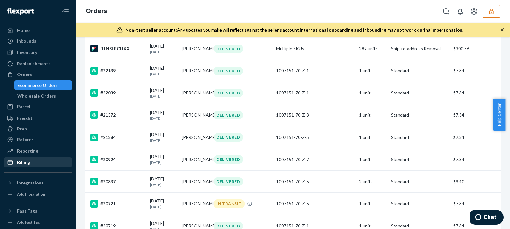
click at [44, 163] on div "Billing" at bounding box center [37, 162] width 67 height 9
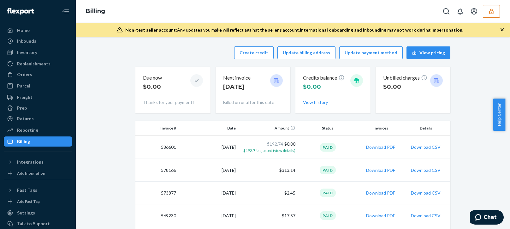
click at [493, 12] on icon "button" at bounding box center [491, 11] width 4 height 5
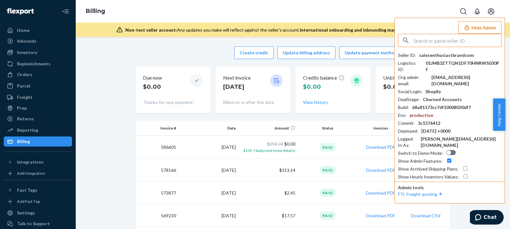
click at [436, 57] on div "salesenthusiastbrandcom" at bounding box center [446, 55] width 55 height 6
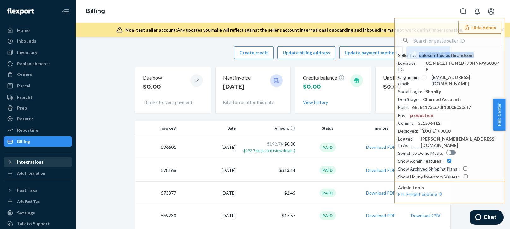
click at [21, 162] on div "Integrations" at bounding box center [30, 162] width 27 height 6
click at [27, 173] on div "Shopify" at bounding box center [24, 173] width 15 height 6
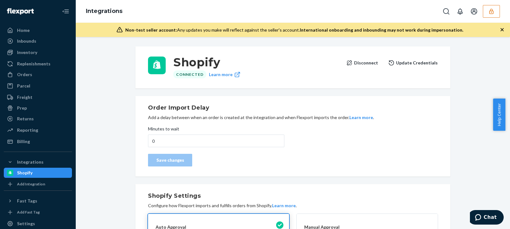
click at [369, 61] on button "Disconnect" at bounding box center [362, 63] width 32 height 13
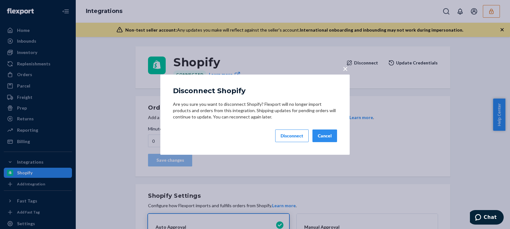
click at [286, 135] on div "Disconnect" at bounding box center [292, 136] width 23 height 6
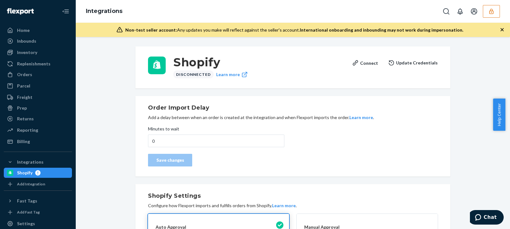
drag, startPoint x: 495, startPoint y: 9, endPoint x: 496, endPoint y: 30, distance: 20.5
click at [495, 9] on button "button" at bounding box center [491, 11] width 17 height 13
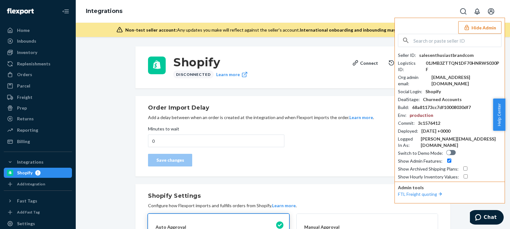
click at [454, 75] on div "Seller ID : salesenthusiastbrandcom Logistics ID : 01JMB3ZTTQN1DF70HNRWS030PF O…" at bounding box center [450, 116] width 104 height 128
click at [459, 74] on div "sales@enthusiastbrand.com" at bounding box center [466, 80] width 70 height 13
copy div "sales@enthusiastbrand.com"
click at [459, 36] on input "text" at bounding box center [458, 40] width 88 height 13
click at [456, 40] on input "text" at bounding box center [458, 40] width 88 height 13
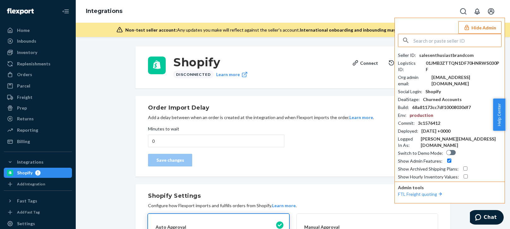
paste input "moradslamnagmailcom"
click at [474, 41] on input "moradslamnagmailcom" at bounding box center [458, 40] width 88 height 13
click at [469, 45] on input "moradslamnagmailcom" at bounding box center [458, 40] width 88 height 13
type input "moradslamnagmailcom"
click at [437, 59] on span "[EMAIL_ADDRESS][DOMAIN_NAME]" at bounding box center [441, 61] width 73 height 6
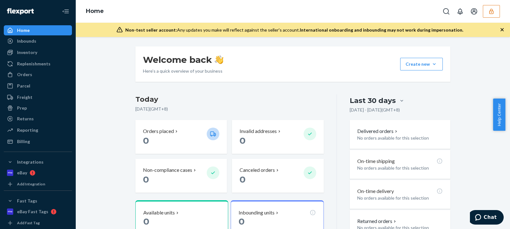
drag, startPoint x: 461, startPoint y: 79, endPoint x: 370, endPoint y: 92, distance: 92.3
click at [461, 79] on div "Welcome back Here’s a quick overview of your business Create new Create new inb…" at bounding box center [292, 226] width 425 height 360
click at [20, 55] on div "Inventory" at bounding box center [27, 52] width 20 height 6
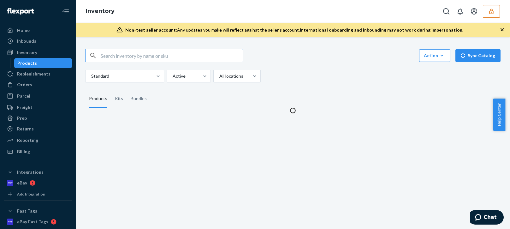
click at [356, 84] on div "Action Create product Create kit or bundle Bulk create products Bulk update pro…" at bounding box center [292, 77] width 425 height 72
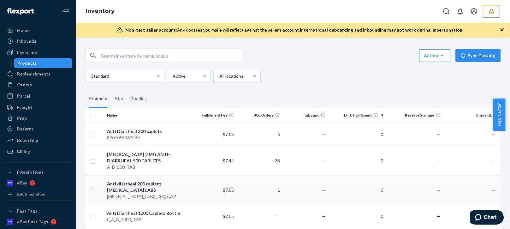
scroll to position [32, 0]
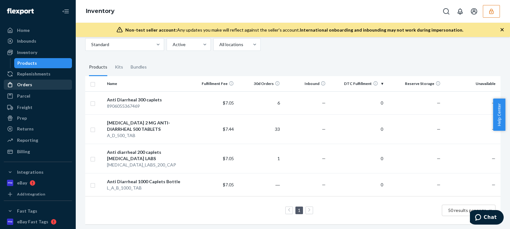
click at [35, 88] on div "Orders" at bounding box center [37, 84] width 67 height 9
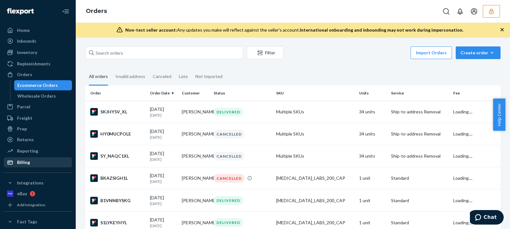
click at [20, 163] on div "Billing" at bounding box center [23, 162] width 13 height 6
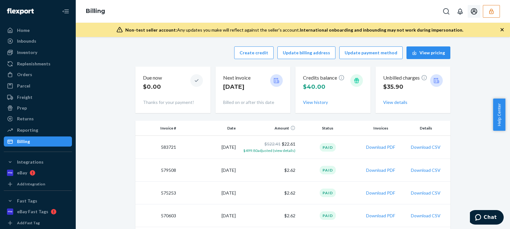
click at [495, 8] on button "button" at bounding box center [491, 11] width 17 height 13
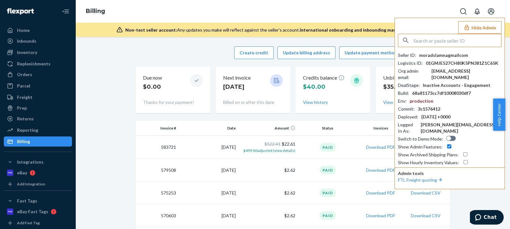
click at [466, 70] on div "[EMAIL_ADDRESS][DOMAIN_NAME]" at bounding box center [466, 74] width 70 height 13
click at [490, 43] on input "text" at bounding box center [458, 40] width 88 height 13
paste input "careadvocacyrxcom"
click at [464, 43] on input "careadvocacyrxcom" at bounding box center [458, 40] width 88 height 13
type input "careadvocacyrxcom"
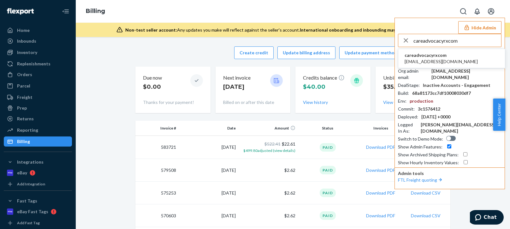
click at [426, 57] on span "careadvocacyrxcom" at bounding box center [441, 55] width 73 height 6
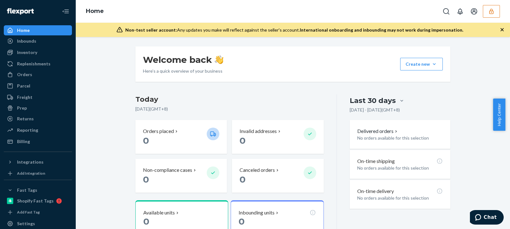
click at [96, 226] on div "Welcome back Here’s a quick overview of your business Create new Create new inb…" at bounding box center [292, 222] width 425 height 353
click at [33, 54] on div "Inventory" at bounding box center [27, 52] width 20 height 6
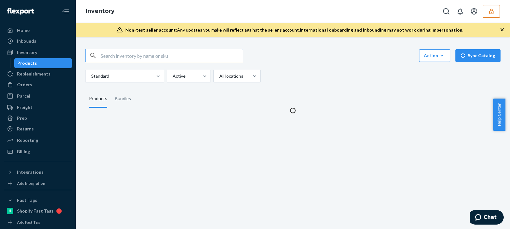
click at [324, 72] on div "Standard Active All locations" at bounding box center [290, 76] width 411 height 13
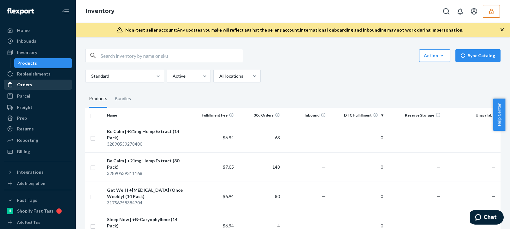
click at [42, 89] on link "Orders" at bounding box center [38, 85] width 68 height 10
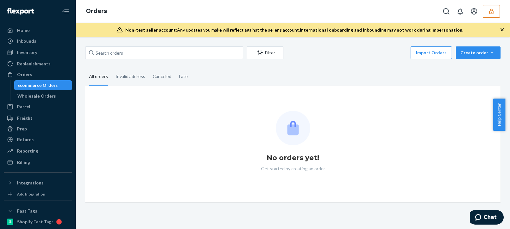
click at [349, 65] on div "Filter Import Orders Create order Ecommerce order Removal order All orders Inva…" at bounding box center [292, 124] width 425 height 156
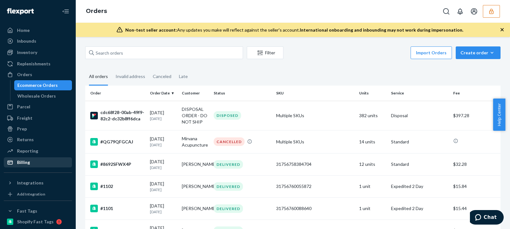
click at [32, 159] on div "Billing" at bounding box center [37, 162] width 67 height 9
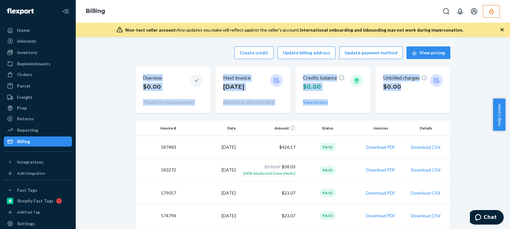
drag, startPoint x: 495, startPoint y: 63, endPoint x: 493, endPoint y: 57, distance: 6.5
click at [491, 14] on icon "button" at bounding box center [491, 11] width 6 height 6
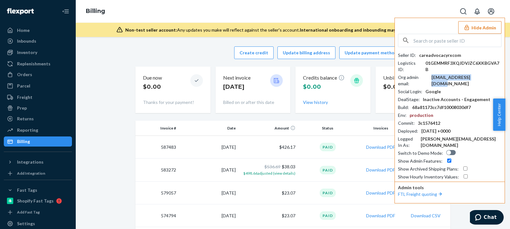
click at [457, 74] on div "care@advocacy-rx.com" at bounding box center [466, 80] width 70 height 13
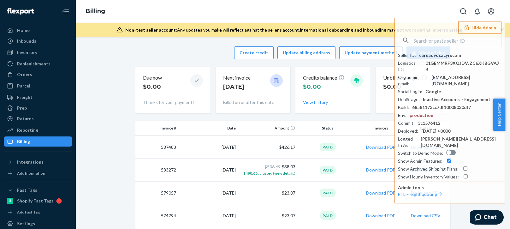
drag, startPoint x: 91, startPoint y: 193, endPoint x: 84, endPoint y: 198, distance: 8.2
click at [36, 163] on div "Integrations" at bounding box center [30, 162] width 27 height 6
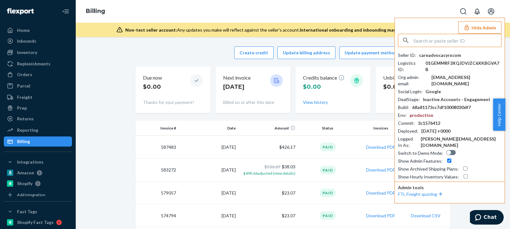
click at [464, 42] on input "text" at bounding box center [458, 40] width 88 height 13
paste input "sfnonboardingdryrubflexportcom"
type input "sfnonboardingdryrubflexportcom"
click at [473, 47] on div "sfnonboardingdryrubflexportcom No seller found Seller ID : careadvocacyrxcom Lo…" at bounding box center [450, 107] width 104 height 146
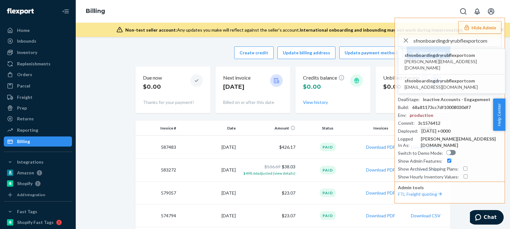
drag, startPoint x: 437, startPoint y: 56, endPoint x: 69, endPoint y: 70, distance: 368.0
click at [437, 56] on span "sfnonboardingdryrubflexportcom" at bounding box center [452, 55] width 94 height 6
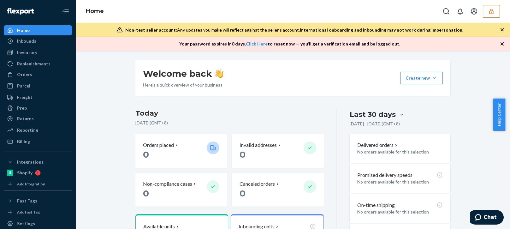
click at [467, 87] on div "Welcome back Here’s a quick overview of your business Create new Create new inb…" at bounding box center [292, 187] width 425 height 254
click at [34, 49] on div "Inventory" at bounding box center [37, 52] width 67 height 9
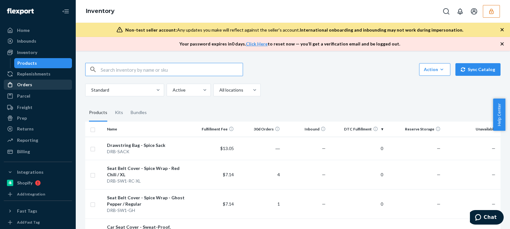
click at [34, 86] on div "Orders" at bounding box center [37, 84] width 67 height 9
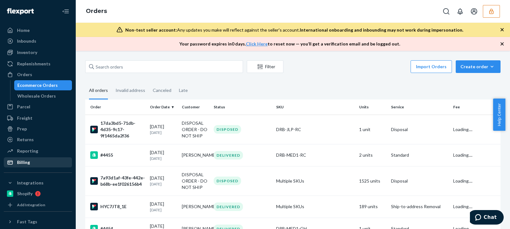
click at [24, 160] on div "Billing" at bounding box center [23, 162] width 13 height 6
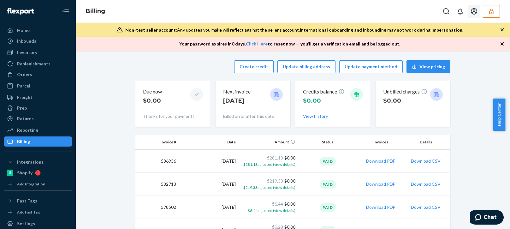
click at [490, 9] on icon "button" at bounding box center [491, 11] width 6 height 6
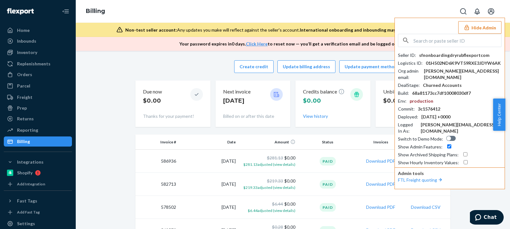
click at [445, 70] on div "dan@getdryrub.com" at bounding box center [463, 74] width 78 height 13
click at [438, 40] on input "text" at bounding box center [458, 40] width 88 height 13
paste input "infodrbilkacom"
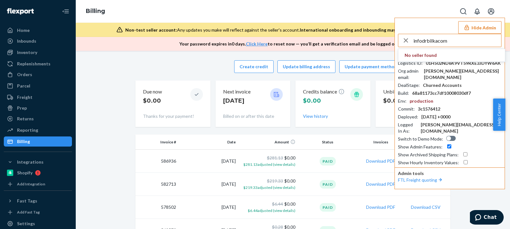
click at [459, 42] on input "infodrbilkacom" at bounding box center [458, 40] width 88 height 13
type input "infodrbilkacom"
click at [431, 59] on span "info@drbilka.com" at bounding box center [441, 61] width 73 height 6
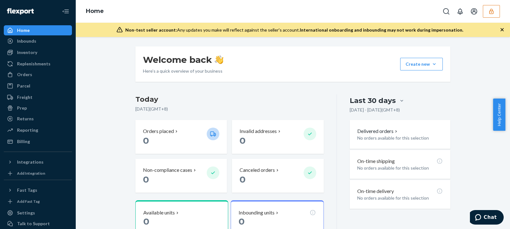
click at [478, 97] on div "Welcome back Here’s a quick overview of your business Create new Create new inb…" at bounding box center [292, 173] width 425 height 254
click at [34, 51] on div "Inventory" at bounding box center [27, 52] width 20 height 6
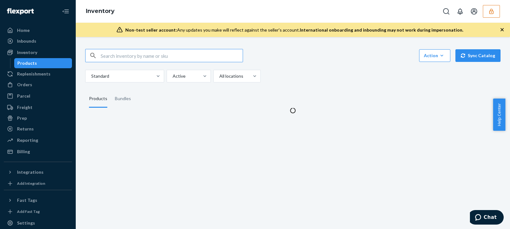
click at [330, 67] on div "Action Create product Create bundle Bulk create products Bulk update products B…" at bounding box center [292, 65] width 415 height 33
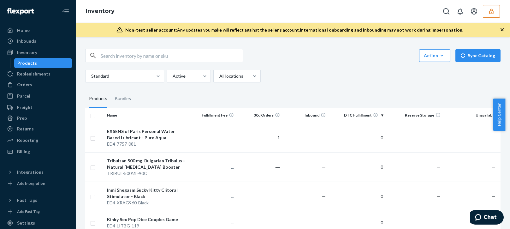
scroll to position [126, 0]
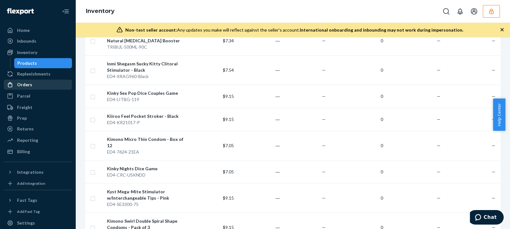
click at [33, 82] on div "Orders" at bounding box center [37, 84] width 67 height 9
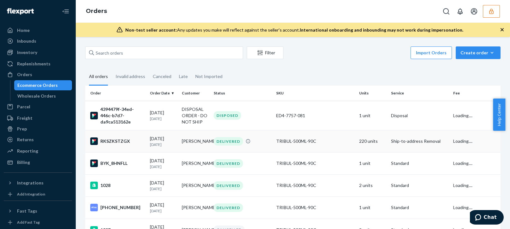
scroll to position [32, 0]
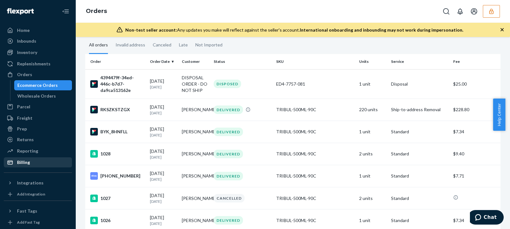
click at [29, 167] on link "Billing" at bounding box center [38, 162] width 68 height 10
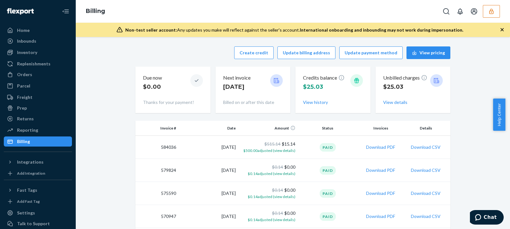
click at [495, 10] on button "button" at bounding box center [491, 11] width 17 height 13
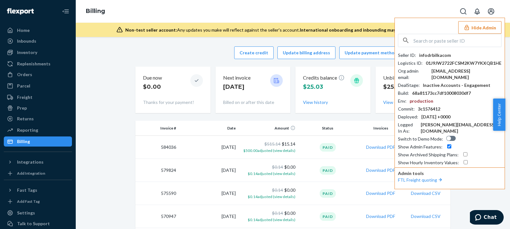
click at [456, 82] on div "Inactive Accounts - Engagement" at bounding box center [457, 85] width 68 height 6
click at [454, 68] on div "info@drbilka.com" at bounding box center [466, 74] width 70 height 13
click at [448, 42] on input "text" at bounding box center [458, 40] width 88 height 13
paste input "xinmeicosmetic163com"
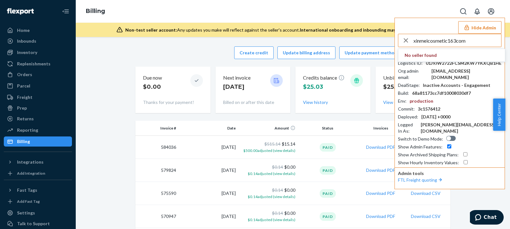
click at [463, 40] on input "xinmeicosmetic163com" at bounding box center [458, 40] width 88 height 13
click at [475, 40] on input "xinmeicosmetic163com" at bounding box center [458, 40] width 88 height 13
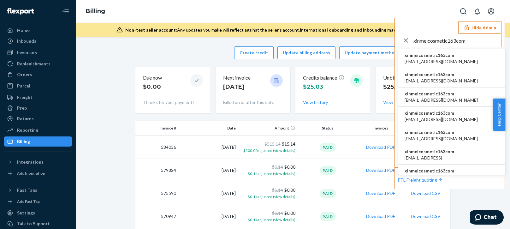
type input "xinmeicosmetic163com"
click at [433, 55] on span "xinmeicosmetic163com" at bounding box center [441, 55] width 73 height 6
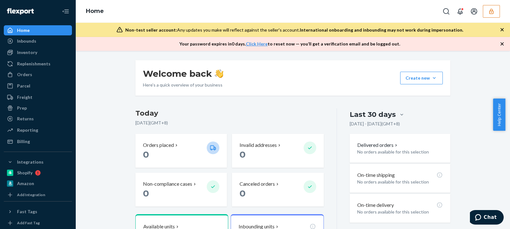
click at [492, 78] on div "Welcome back Here’s a quick overview of your business Create new Create new inb…" at bounding box center [292, 187] width 425 height 254
drag, startPoint x: 32, startPoint y: 53, endPoint x: 37, endPoint y: 56, distance: 5.8
click at [32, 53] on div "Inventory" at bounding box center [27, 52] width 20 height 6
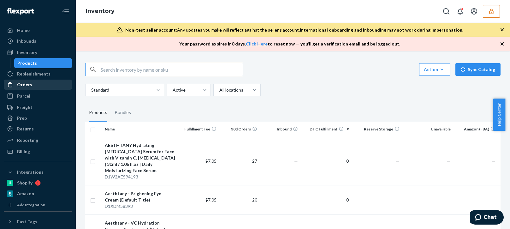
click at [29, 88] on div "Orders" at bounding box center [37, 84] width 67 height 9
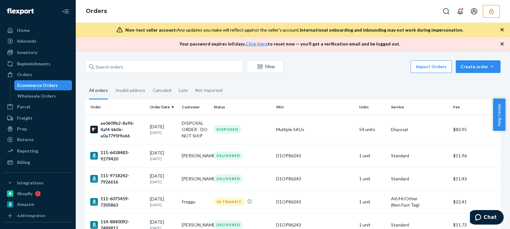
click at [31, 157] on ul "Home Inbounds Shipping Plans Problems Inventory Products Replenishments Orders …" at bounding box center [38, 96] width 68 height 142
click at [42, 158] on div "Billing" at bounding box center [37, 162] width 67 height 9
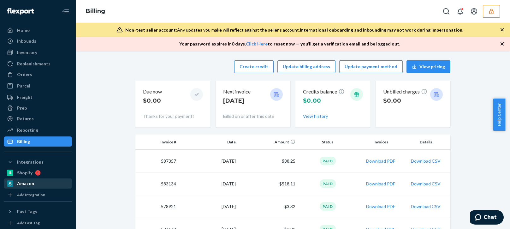
click at [33, 181] on div "Amazon" at bounding box center [37, 183] width 67 height 9
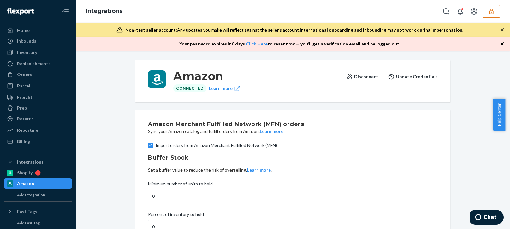
click at [366, 73] on button "Disconnect" at bounding box center [362, 76] width 32 height 13
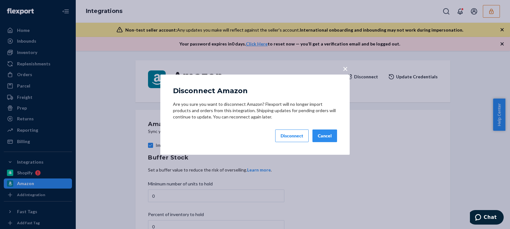
drag, startPoint x: 292, startPoint y: 130, endPoint x: 291, endPoint y: 133, distance: 3.2
click at [291, 133] on button "Disconnect" at bounding box center [291, 135] width 33 height 13
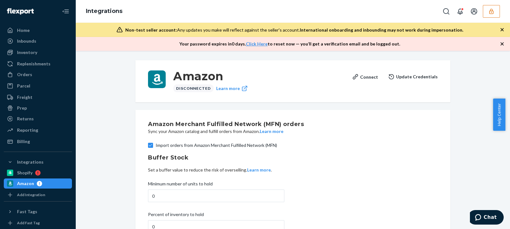
click at [493, 11] on icon "button" at bounding box center [491, 11] width 6 height 6
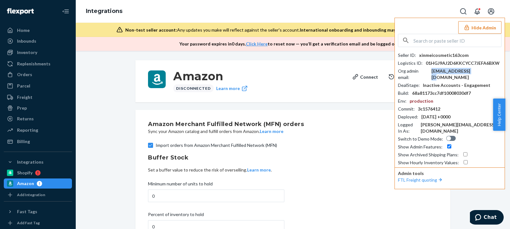
click at [447, 71] on div "[EMAIL_ADDRESS][DOMAIN_NAME]" at bounding box center [466, 74] width 70 height 13
copy div "[EMAIL_ADDRESS][DOMAIN_NAME]"
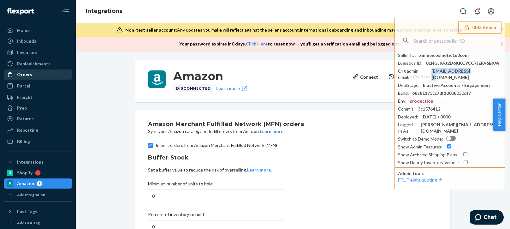
drag, startPoint x: 34, startPoint y: 76, endPoint x: 39, endPoint y: 75, distance: 4.5
click at [34, 76] on div "Orders" at bounding box center [37, 74] width 67 height 9
click at [34, 75] on div "Orders" at bounding box center [37, 74] width 67 height 9
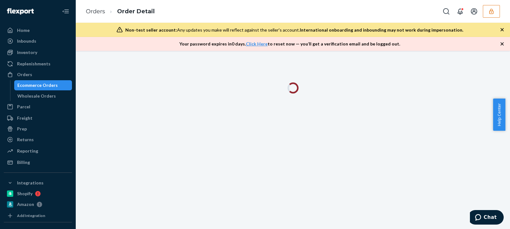
click at [500, 43] on icon "button" at bounding box center [502, 44] width 6 height 6
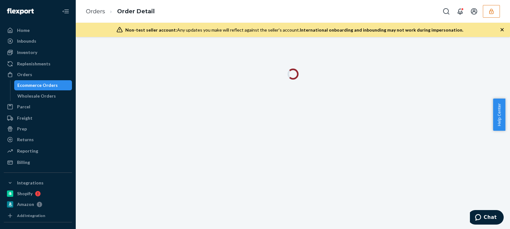
click at [502, 30] on icon "button" at bounding box center [502, 30] width 6 height 6
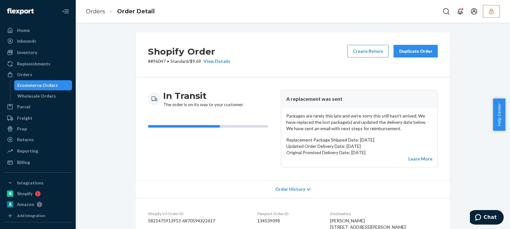
click at [373, 122] on p "Packages are rarely this late and we're sorry this still hasn't arrived. We hav…" at bounding box center [359, 122] width 146 height 19
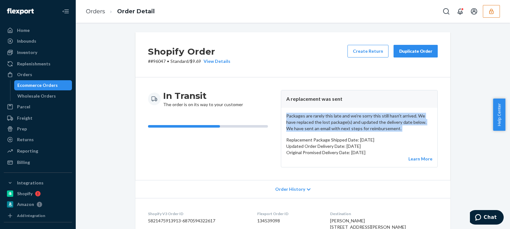
click at [373, 122] on p "Packages are rarely this late and we're sorry this still hasn't arrived. We hav…" at bounding box center [359, 122] width 146 height 19
click at [378, 126] on p "Packages are rarely this late and we're sorry this still hasn't arrived. We hav…" at bounding box center [359, 122] width 146 height 19
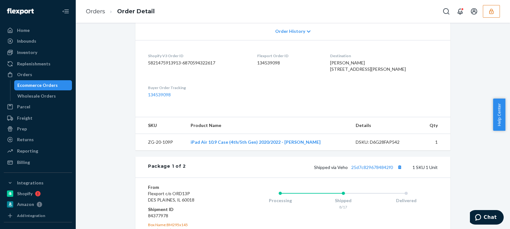
scroll to position [284, 0]
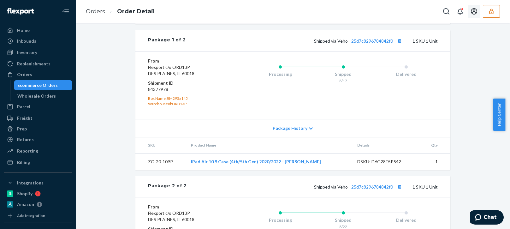
click at [492, 10] on icon "button" at bounding box center [491, 11] width 4 height 5
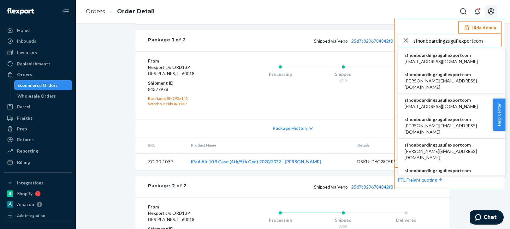
type input "sfnonboardingzuguflexportcom"
click at [438, 54] on span "sfnonboardingzuguflexportcom" at bounding box center [441, 55] width 73 height 6
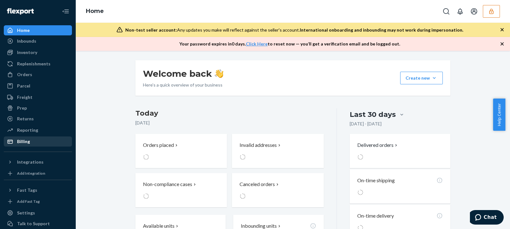
click at [18, 140] on div "Billing" at bounding box center [23, 141] width 13 height 6
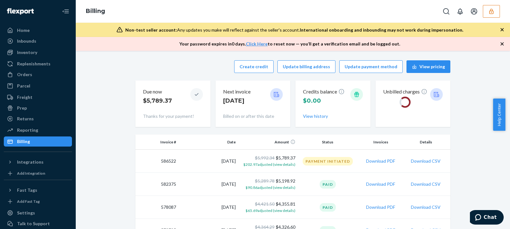
drag, startPoint x: 166, startPoint y: 67, endPoint x: 235, endPoint y: 63, distance: 68.6
click at [175, 68] on div "Create credit Update billing address Update payment method View pricing" at bounding box center [292, 66] width 315 height 13
click at [248, 66] on button "Create credit" at bounding box center [253, 66] width 39 height 13
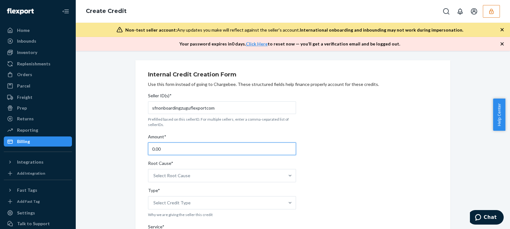
click at [164, 153] on input "0.00" at bounding box center [222, 148] width 148 height 13
type input "27.99"
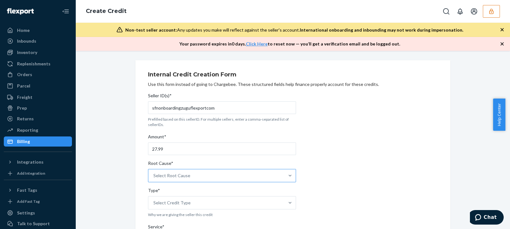
click at [162, 172] on div "Select Root Cause" at bounding box center [216, 175] width 136 height 13
click at [154, 172] on input "Root Cause* Select Root Cause" at bounding box center [153, 175] width 1 height 6
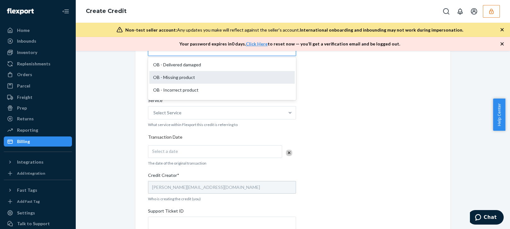
scroll to position [158, 0]
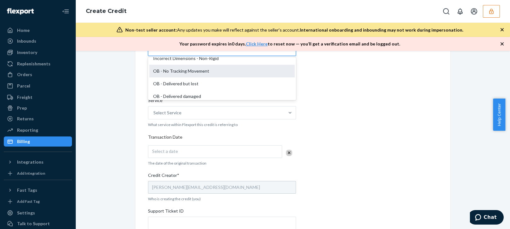
click at [187, 71] on div "OB - No Tracking Movement" at bounding box center [222, 71] width 146 height 13
click at [154, 52] on input "Root Cause* option OB - No Tracking Movement focused, 14 of 29. 29 results avai…" at bounding box center [153, 49] width 1 height 6
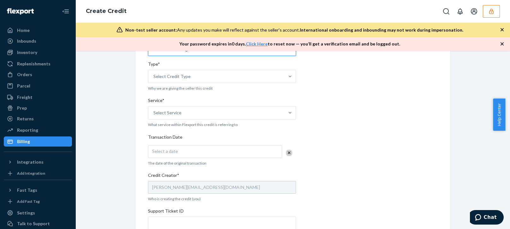
click at [93, 117] on div "Internal Credit Creation Form Use this form instead of going to Chargebee. Thes…" at bounding box center [292, 135] width 425 height 403
click at [169, 80] on div "Select Credit Type" at bounding box center [171, 76] width 37 height 6
click at [154, 80] on input "Type* Select Credit Type" at bounding box center [153, 76] width 1 height 6
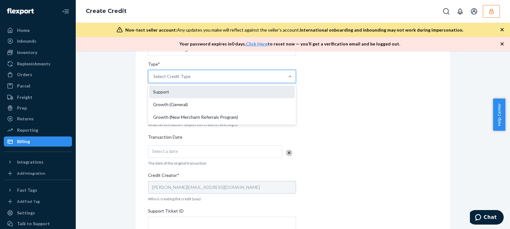
click at [166, 88] on div "Support" at bounding box center [222, 92] width 146 height 13
click at [154, 80] on input "Type* option Support focused, 1 of 3. 3 results available. Use Up and Down to c…" at bounding box center [153, 76] width 1 height 6
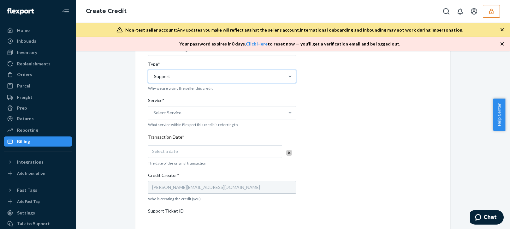
click at [161, 103] on span "Service*" at bounding box center [156, 101] width 16 height 9
click at [154, 110] on input "Service* Select Service" at bounding box center [153, 113] width 1 height 6
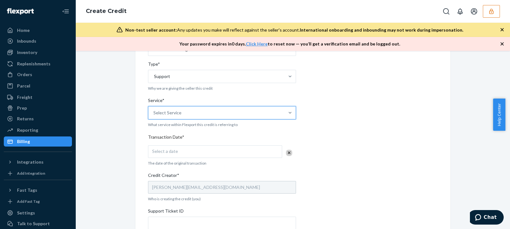
click at [176, 109] on div "Select Service" at bounding box center [216, 112] width 136 height 13
click at [154, 110] on input "Service* 0 results available. Select is focused ,type to refine list, press Dow…" at bounding box center [153, 113] width 1 height 6
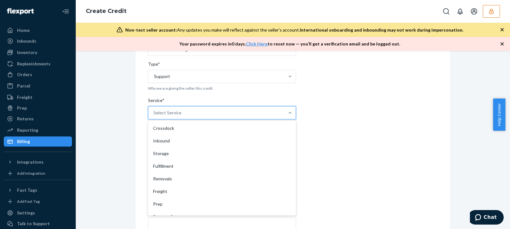
click at [156, 170] on div "Fulfillment" at bounding box center [222, 166] width 146 height 13
click at [154, 116] on input "Service* option Fulfillment focused, 4 of 10. 10 results available. Use Up and …" at bounding box center [153, 113] width 1 height 6
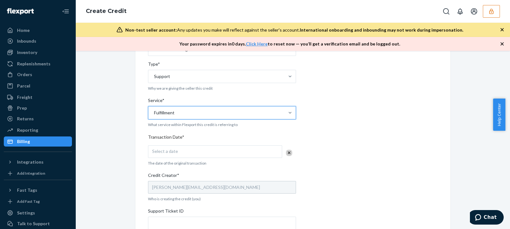
click at [126, 185] on div "Internal Credit Creation Form Use this form instead of going to Chargebee. Thes…" at bounding box center [292, 135] width 425 height 403
click at [202, 147] on div "Select a date" at bounding box center [215, 151] width 134 height 13
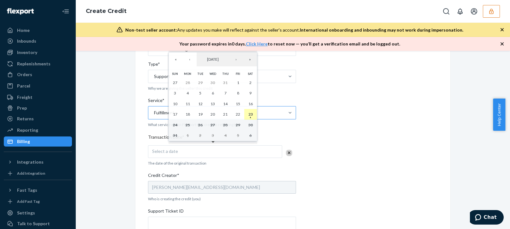
click at [250, 115] on abbr "23" at bounding box center [250, 114] width 4 height 5
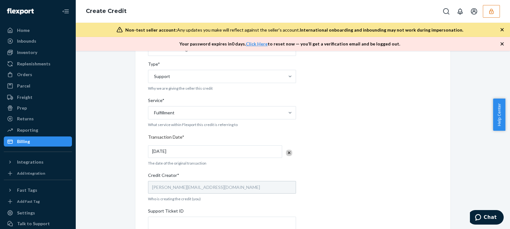
scroll to position [235, 0]
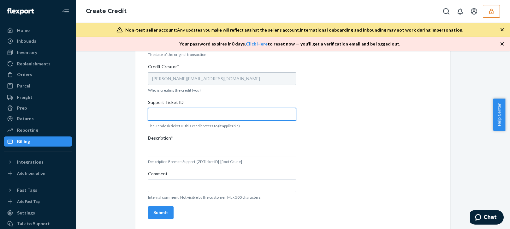
click at [181, 116] on input "Support Ticket ID" at bounding box center [222, 114] width 148 height 13
paste input "804381"
type input "804381"
click at [181, 142] on div "Description*" at bounding box center [222, 139] width 148 height 9
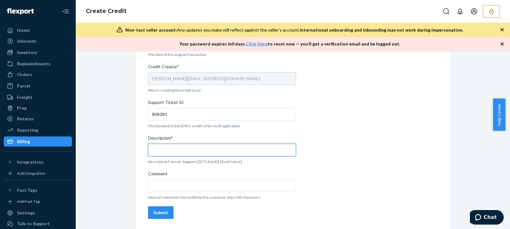
click at [181, 144] on input "Description*" at bounding box center [222, 150] width 148 height 13
paste input "804381"
type input "Support 804381 / OB - No tracking movement"
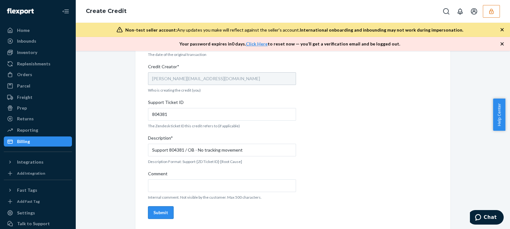
click at [161, 213] on div "Submit" at bounding box center [160, 212] width 15 height 6
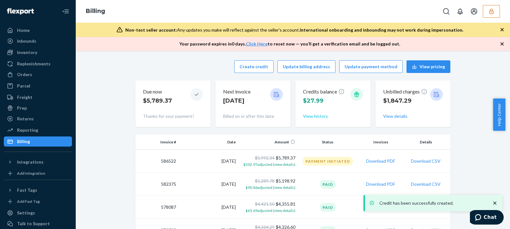
click at [318, 114] on button "View history" at bounding box center [315, 116] width 25 height 6
